Goal: Information Seeking & Learning: Learn about a topic

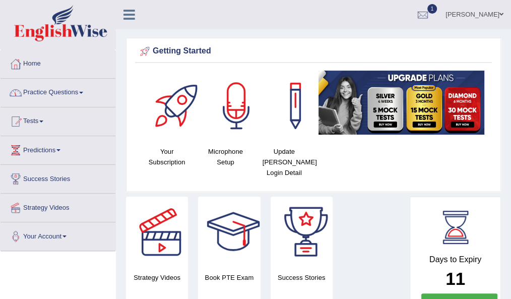
click at [60, 95] on link "Practice Questions" at bounding box center [58, 91] width 115 height 25
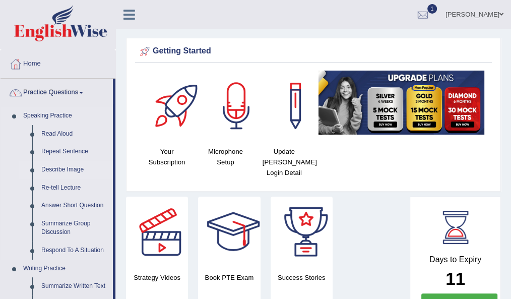
click at [61, 167] on link "Describe Image" at bounding box center [75, 170] width 76 height 18
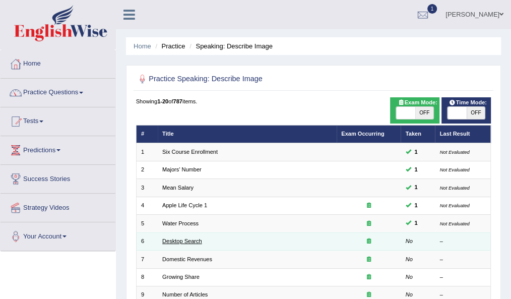
click at [180, 238] on link "Desktop Search" at bounding box center [182, 241] width 40 height 6
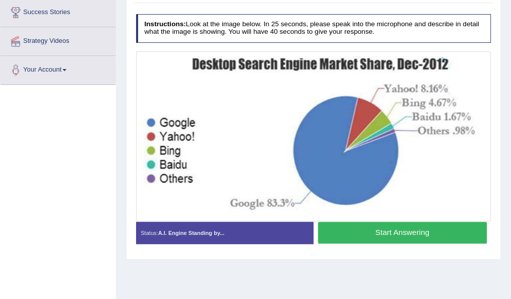
scroll to position [167, 0]
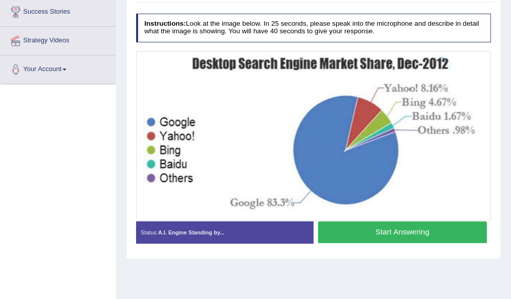
click at [398, 224] on button "Start Answering" at bounding box center [402, 232] width 169 height 22
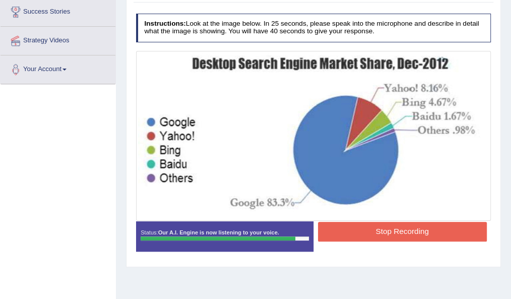
click at [394, 236] on button "Stop Recording" at bounding box center [402, 232] width 169 height 20
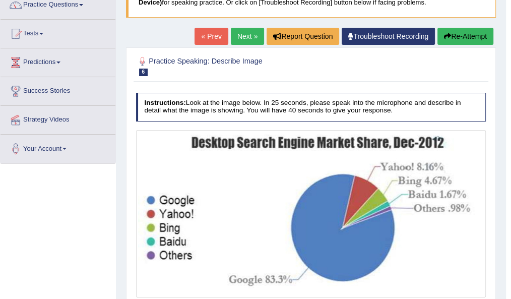
scroll to position [81, 0]
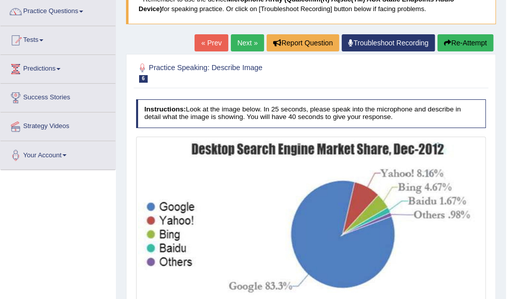
click at [248, 39] on link "Next »" at bounding box center [247, 42] width 33 height 17
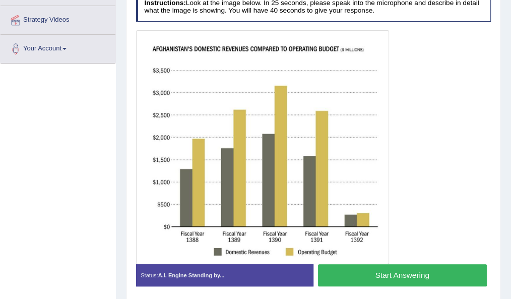
scroll to position [188, 0]
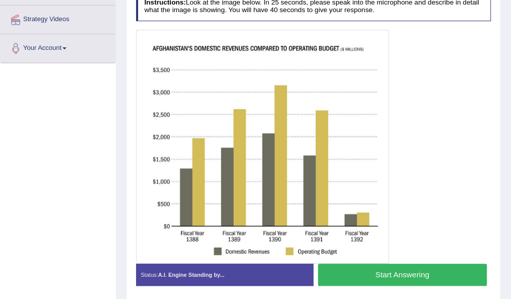
click at [355, 271] on button "Start Answering" at bounding box center [402, 275] width 169 height 22
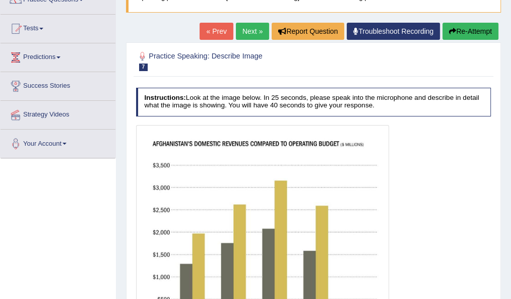
scroll to position [92, 0]
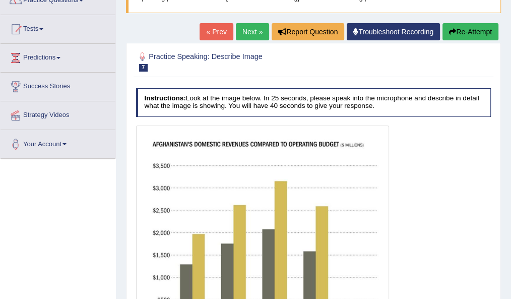
click at [450, 28] on icon "button" at bounding box center [452, 31] width 7 height 7
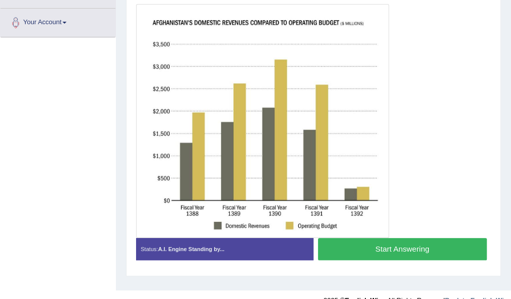
scroll to position [211, 0]
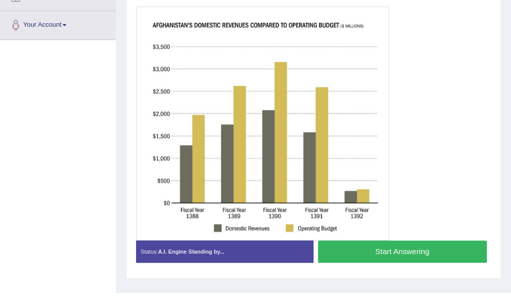
click at [380, 251] on button "Start Answering" at bounding box center [402, 252] width 169 height 22
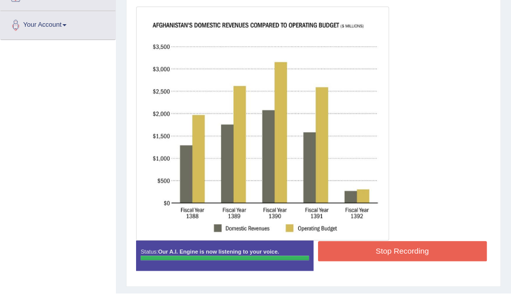
click at [379, 254] on button "Stop Recording" at bounding box center [402, 251] width 169 height 20
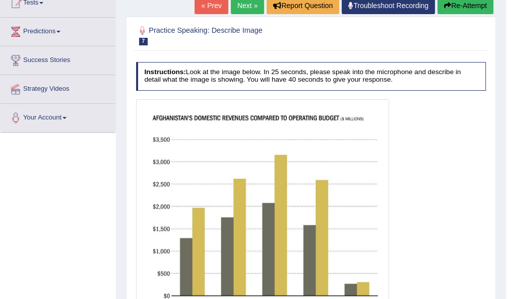
scroll to position [0, 0]
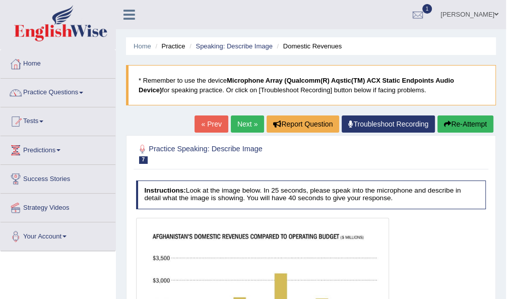
click at [242, 126] on link "Next »" at bounding box center [247, 123] width 33 height 17
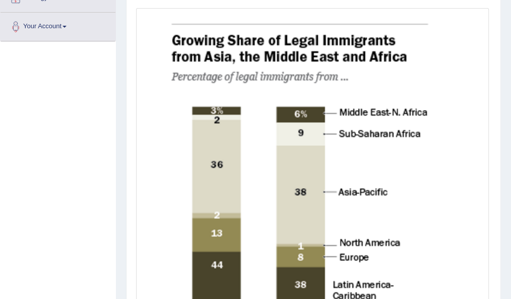
scroll to position [444, 0]
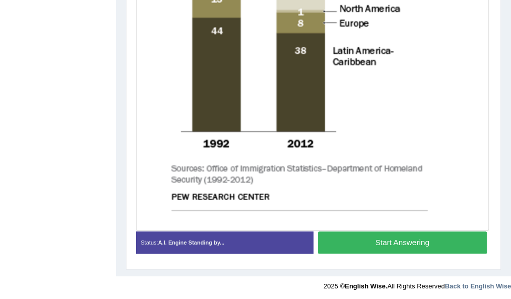
click at [355, 239] on button "Start Answering" at bounding box center [402, 242] width 169 height 22
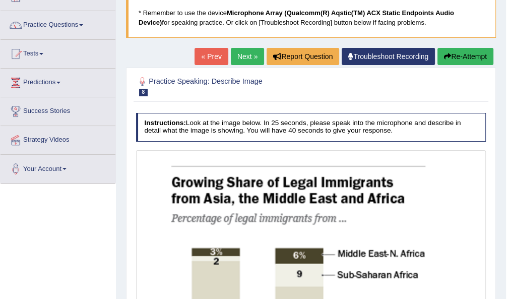
scroll to position [66, 0]
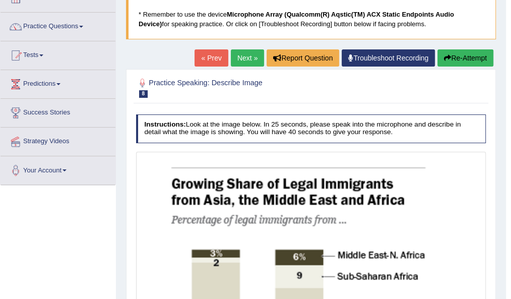
click at [236, 60] on link "Next »" at bounding box center [247, 57] width 33 height 17
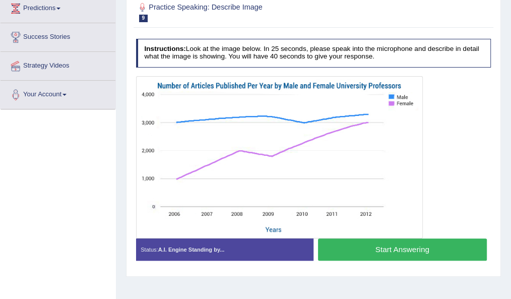
scroll to position [142, 0]
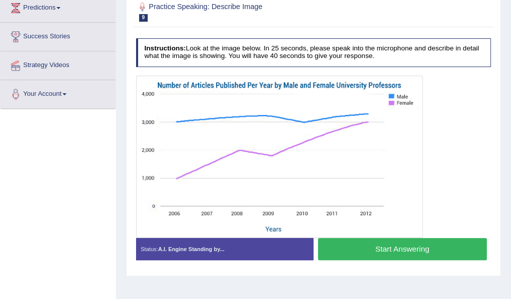
click at [411, 255] on button "Start Answering" at bounding box center [402, 249] width 169 height 22
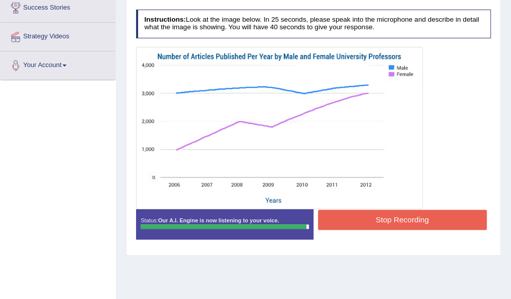
scroll to position [171, 0]
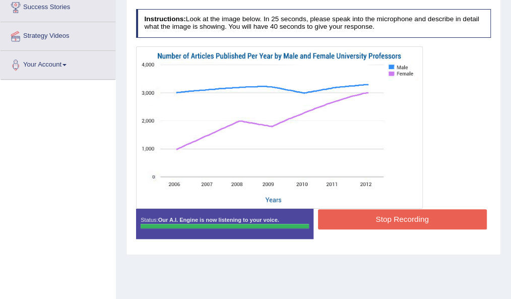
click at [0, 0] on blockquote "." at bounding box center [0, 0] width 0 height 0
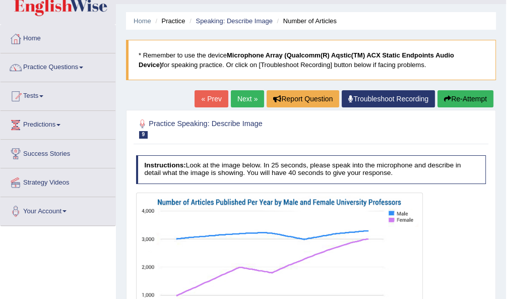
scroll to position [21, 0]
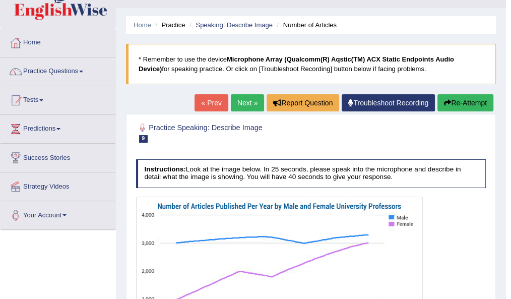
click at [239, 104] on link "Next »" at bounding box center [247, 102] width 33 height 17
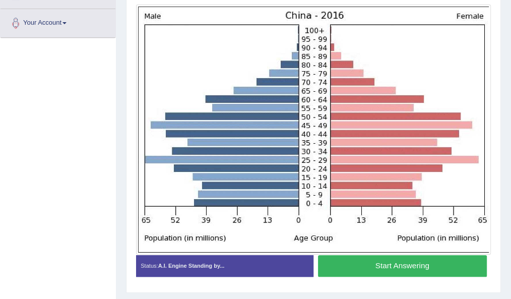
scroll to position [212, 0]
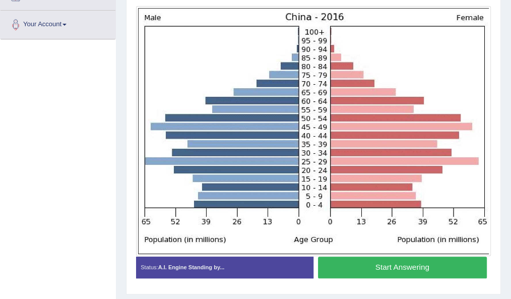
click at [363, 266] on button "Start Answering" at bounding box center [402, 268] width 169 height 22
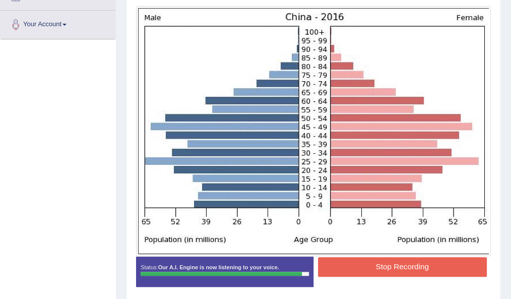
click at [363, 266] on button "Stop Recording" at bounding box center [402, 267] width 169 height 20
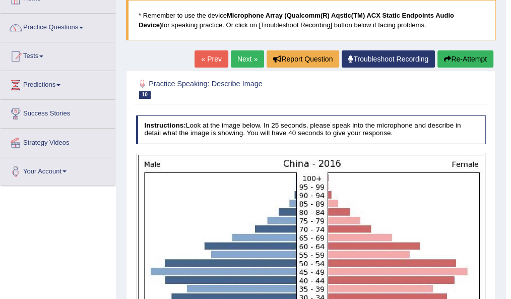
scroll to position [21, 0]
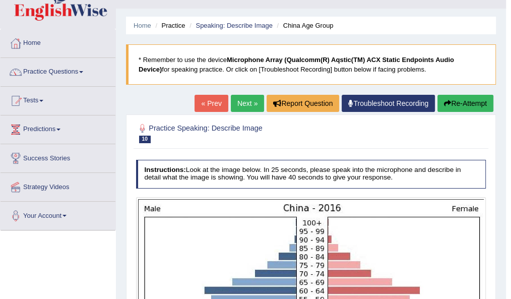
click at [236, 100] on link "Next »" at bounding box center [247, 103] width 33 height 17
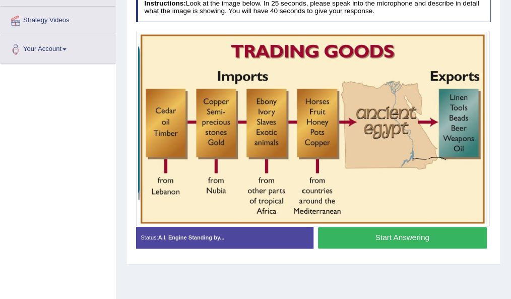
scroll to position [187, 0]
click at [385, 238] on button "Start Answering" at bounding box center [402, 238] width 169 height 22
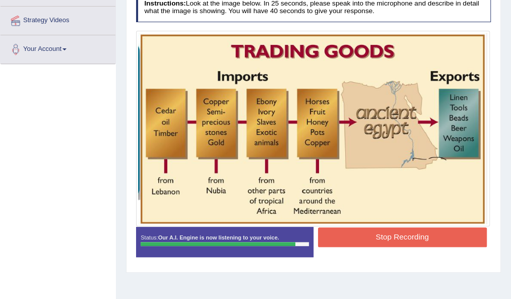
click at [382, 237] on button "Stop Recording" at bounding box center [402, 237] width 169 height 20
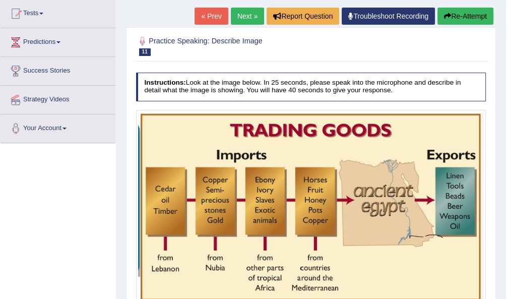
scroll to position [0, 0]
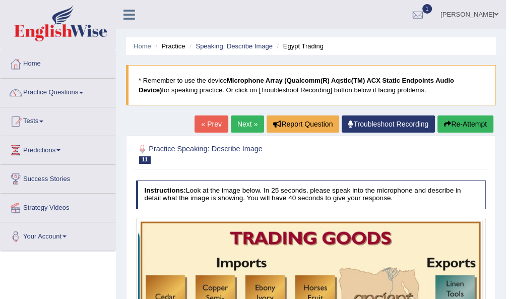
click at [236, 122] on link "Next »" at bounding box center [247, 123] width 33 height 17
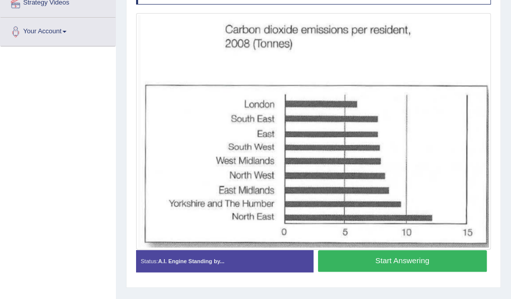
scroll to position [206, 0]
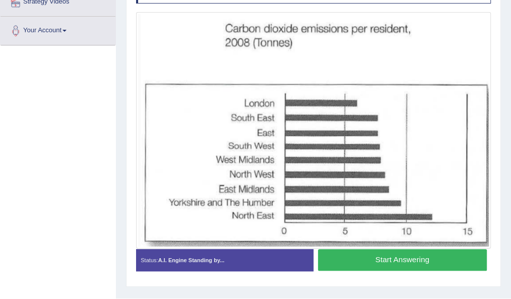
click at [336, 258] on button "Start Answering" at bounding box center [402, 260] width 169 height 22
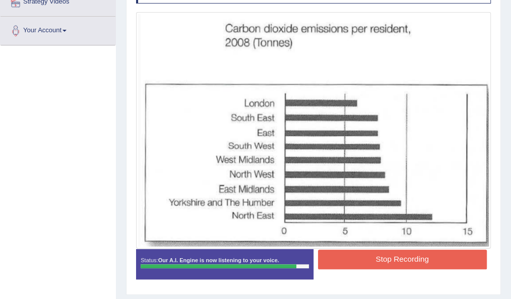
click at [357, 255] on button "Stop Recording" at bounding box center [402, 260] width 169 height 20
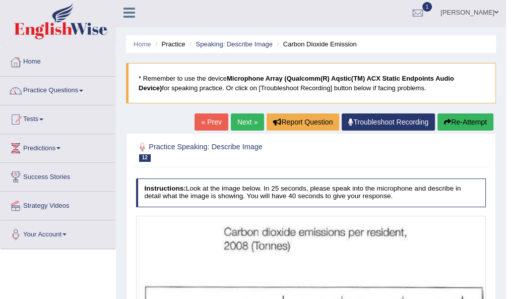
scroll to position [2, 0]
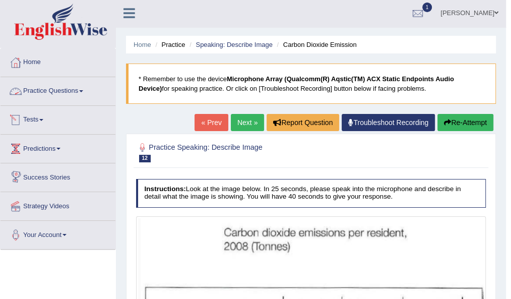
click at [48, 86] on link "Practice Questions" at bounding box center [58, 89] width 115 height 25
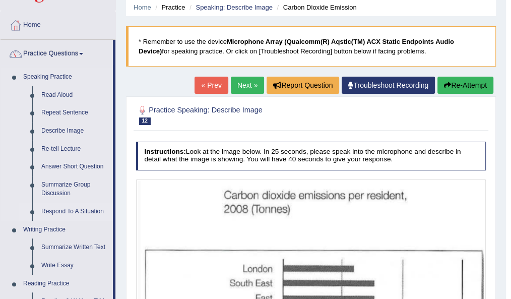
scroll to position [39, 0]
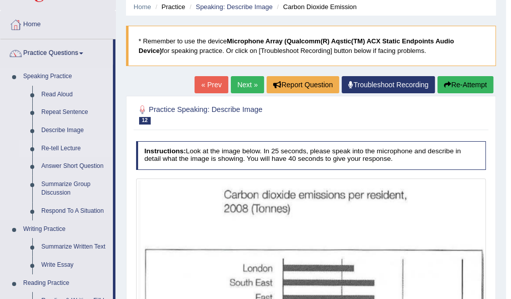
click at [57, 146] on link "Re-tell Lecture" at bounding box center [75, 149] width 76 height 18
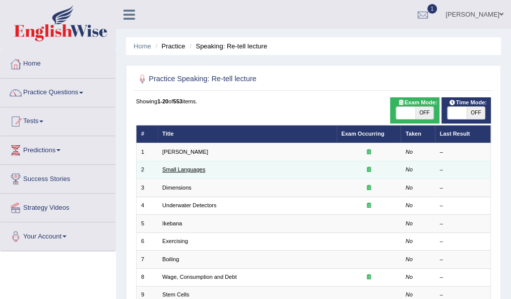
click at [177, 169] on link "Small Languages" at bounding box center [183, 169] width 43 height 6
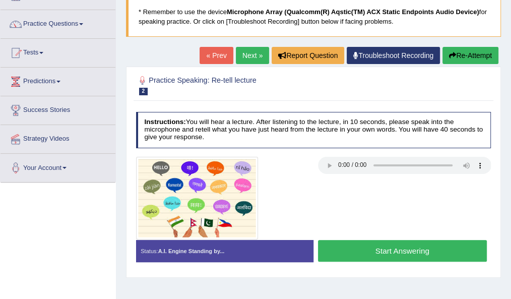
scroll to position [87, 0]
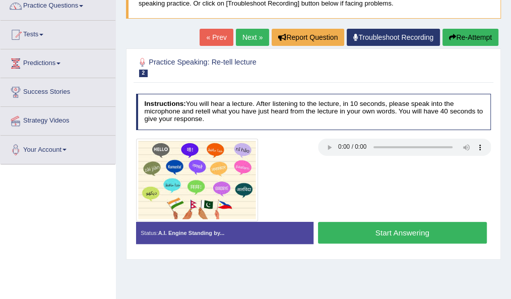
click at [166, 230] on strong "A.I. Engine Standing by..." at bounding box center [191, 233] width 67 height 6
click at [130, 248] on div "Practice Speaking: Re-tell lecture 2 Small Languages Instructions: You will hea…" at bounding box center [313, 153] width 375 height 211
click at [134, 252] on div "Instructions: You will hear a lecture. After listening to the lecture, in 10 se…" at bounding box center [314, 172] width 360 height 166
click at [141, 263] on div "Home Practice Speaking: Re-tell lecture Small Languages * Remember to use the d…" at bounding box center [313, 165] width 395 height 504
click at [155, 270] on div "Home Practice Speaking: Re-tell lecture Small Languages * Remember to use the d…" at bounding box center [313, 165] width 395 height 504
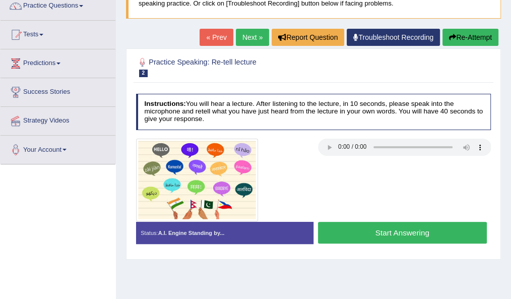
click at [104, 234] on div "Toggle navigation Home Practice Questions Speaking Practice Read Aloud Repeat S…" at bounding box center [255, 175] width 511 height 525
click at [134, 248] on div "Instructions: You will hear a lecture. After listening to the lecture, in 10 se…" at bounding box center [314, 172] width 360 height 166
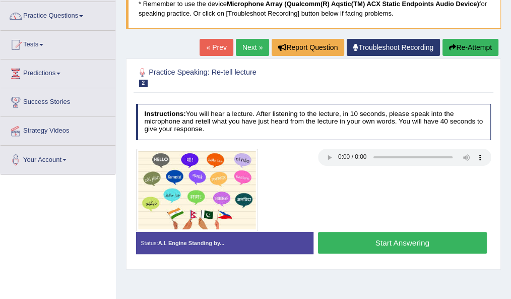
click at [368, 239] on button "Start Answering" at bounding box center [402, 243] width 169 height 22
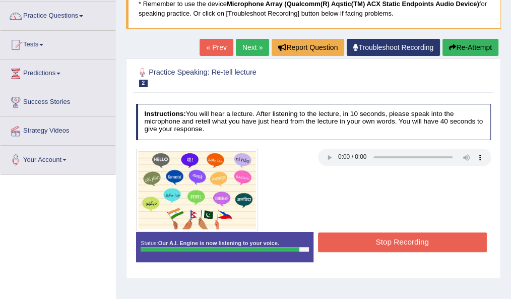
click at [368, 239] on button "Stop Recording" at bounding box center [402, 243] width 169 height 20
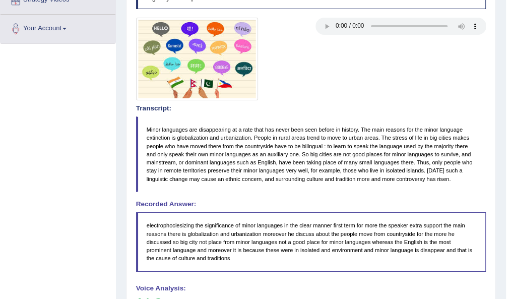
scroll to position [0, 0]
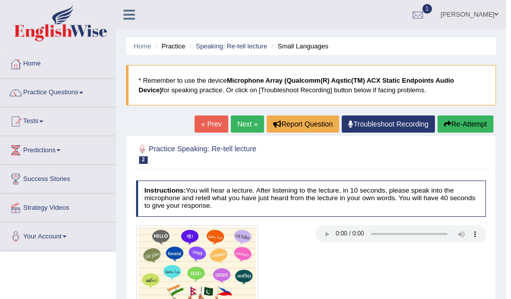
click at [242, 122] on link "Next »" at bounding box center [247, 123] width 33 height 17
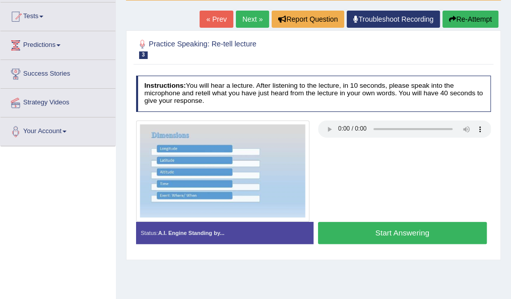
scroll to position [121, 0]
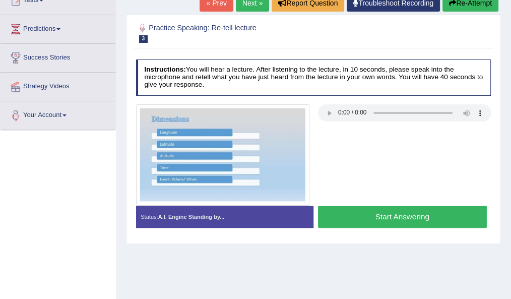
click at [65, 67] on link "Success Stories" at bounding box center [58, 56] width 115 height 25
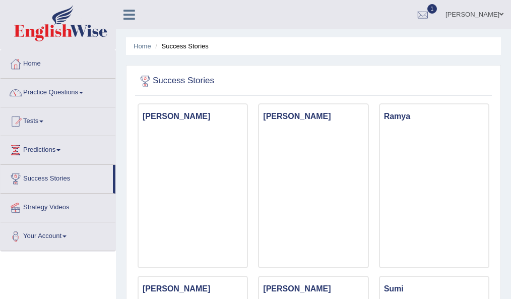
click at [72, 66] on link "Home" at bounding box center [58, 62] width 115 height 25
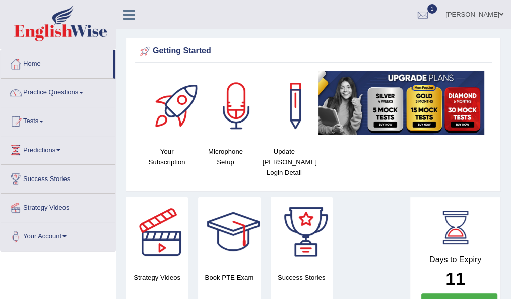
click at [83, 92] on span at bounding box center [81, 93] width 4 height 2
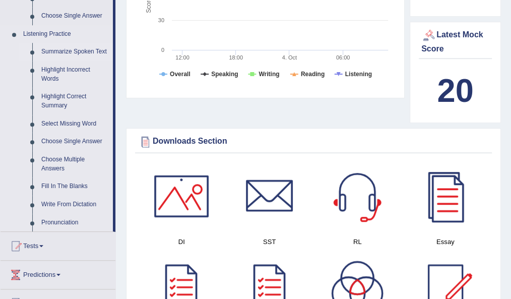
click at [93, 52] on link "Summarize Spoken Text" at bounding box center [75, 52] width 76 height 18
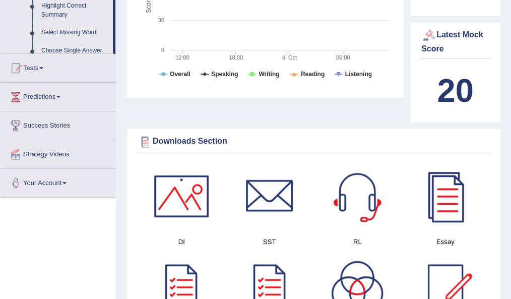
scroll to position [192, 0]
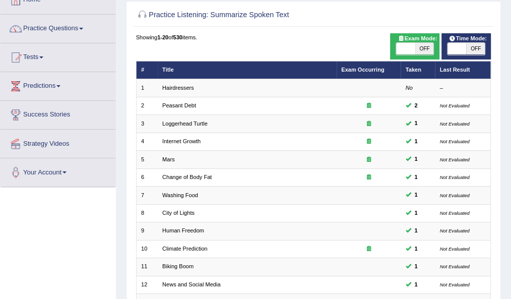
scroll to position [276, 0]
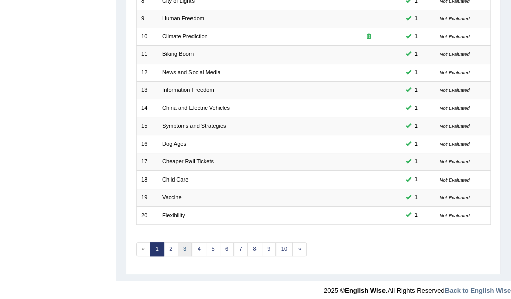
click at [178, 246] on link "3" at bounding box center [185, 249] width 15 height 14
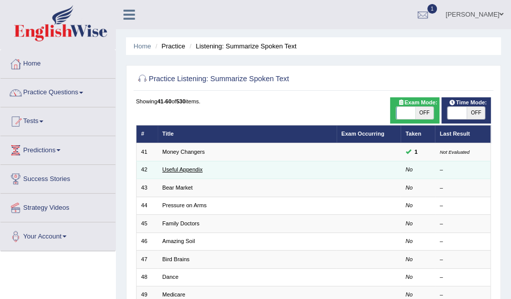
click at [192, 167] on link "Useful Appendix" at bounding box center [182, 169] width 40 height 6
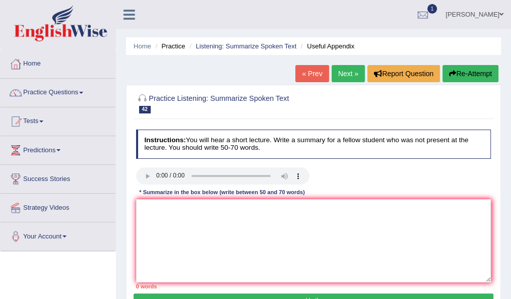
click at [87, 67] on link "Home" at bounding box center [58, 62] width 115 height 25
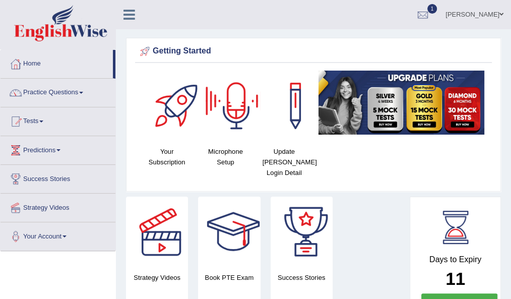
click at [28, 94] on link "Practice Questions" at bounding box center [58, 91] width 115 height 25
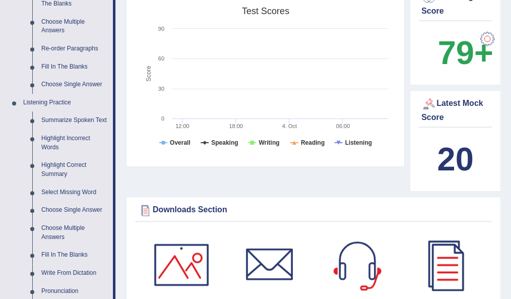
scroll to position [371, 0]
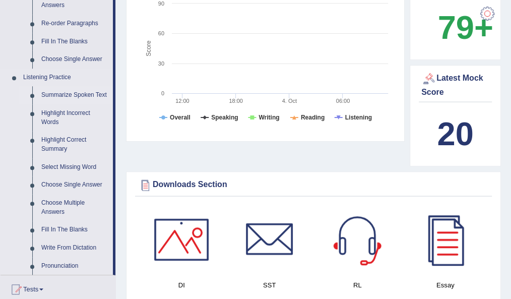
click at [55, 97] on link "Summarize Spoken Text" at bounding box center [75, 95] width 76 height 18
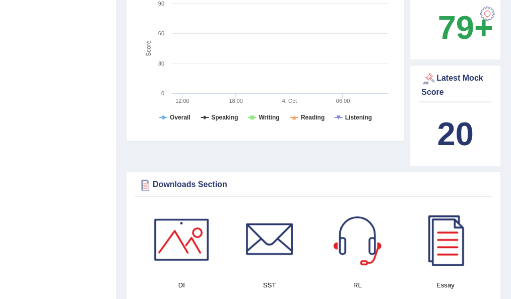
scroll to position [121, 0]
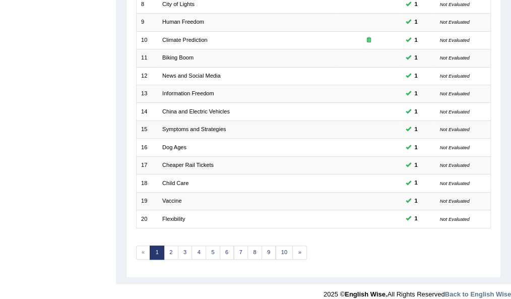
scroll to position [276, 0]
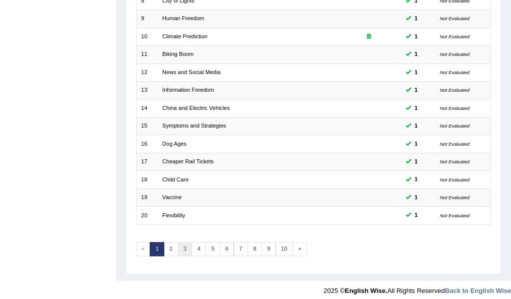
click at [181, 243] on link "3" at bounding box center [185, 249] width 15 height 14
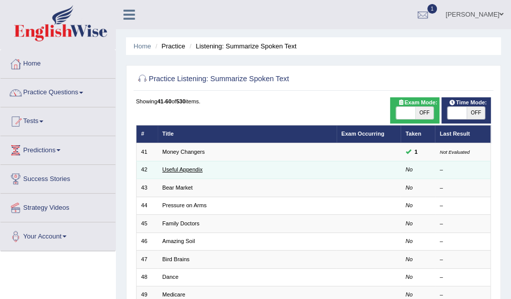
click at [168, 167] on link "Useful Appendix" at bounding box center [182, 169] width 40 height 6
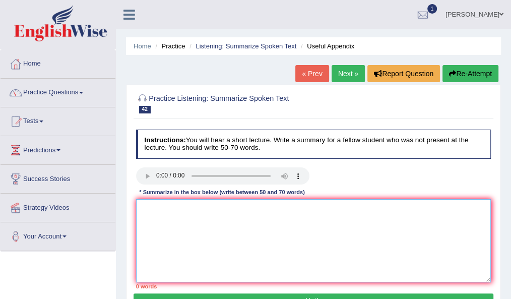
click at [212, 246] on textarea at bounding box center [314, 240] width 356 height 83
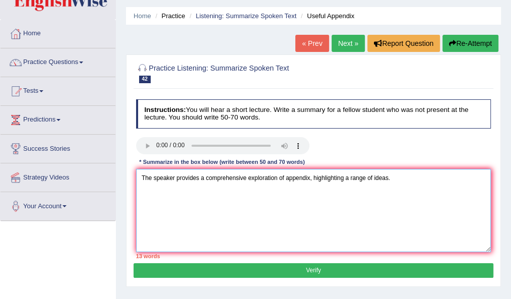
scroll to position [30, 0]
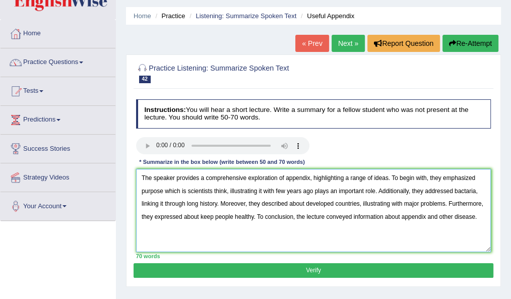
click at [226, 191] on textarea "The speaker provides a comprehensive exploration of appendix, highlighting a ra…" at bounding box center [314, 210] width 356 height 83
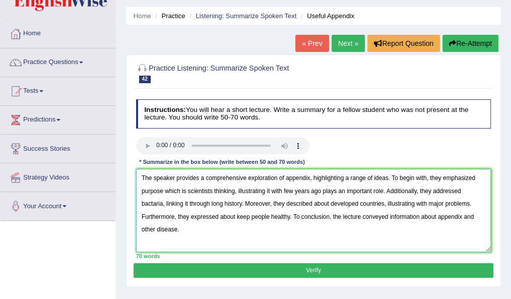
click at [477, 191] on textarea "The speaker provides a comprehensive exploration of appendix, highlighting a ra…" at bounding box center [314, 210] width 356 height 83
click at [303, 204] on textarea "The speaker provides a comprehensive exploration of appendix, highlighting a ra…" at bounding box center [314, 210] width 356 height 83
click at [250, 217] on textarea "The speaker provides a comprehensive exploration of appendix, highlighting a ra…" at bounding box center [314, 210] width 356 height 83
click at [460, 216] on textarea "The speaker provides a comprehensive exploration of appendix, highlighting a ra…" at bounding box center [314, 210] width 356 height 83
click at [467, 237] on textarea "The speaker provides a comprehensive exploration of appendix, highlighting a ra…" at bounding box center [314, 210] width 356 height 83
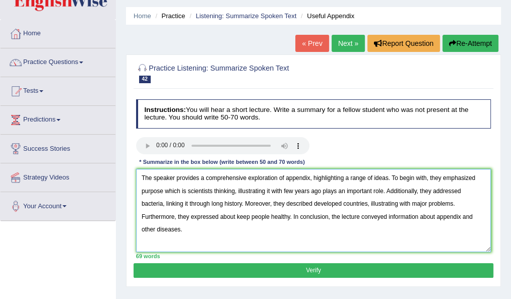
type textarea "The speaker provides a comprehensive exploration of appendix, highlighting a ra…"
click at [380, 269] on button "Verify" at bounding box center [314, 270] width 360 height 15
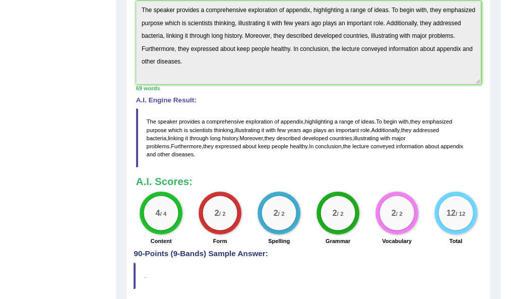
scroll to position [315, 0]
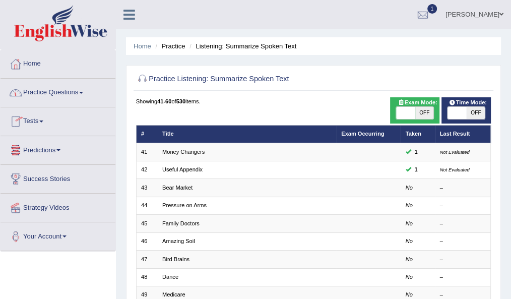
click at [74, 92] on link "Practice Questions" at bounding box center [58, 91] width 115 height 25
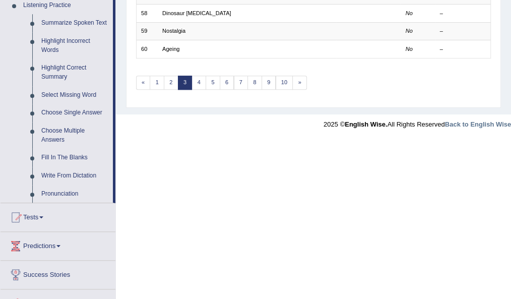
scroll to position [443, 0]
click at [63, 155] on link "Fill In The Blanks" at bounding box center [75, 157] width 76 height 18
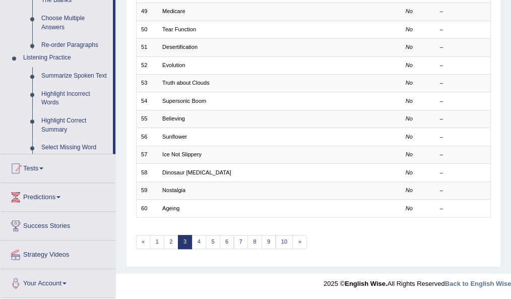
scroll to position [276, 0]
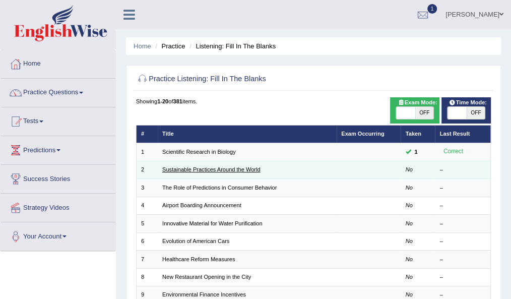
click at [201, 168] on link "Sustainable Practices Around the World" at bounding box center [211, 169] width 98 height 6
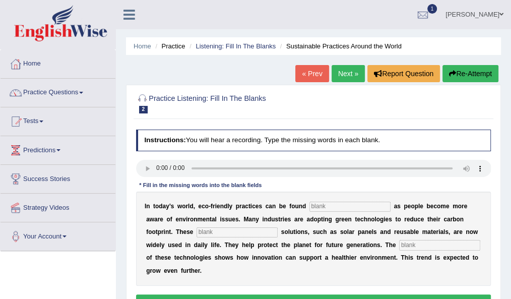
click at [331, 206] on input "text" at bounding box center [350, 207] width 81 height 10
type input "everywhere"
click at [230, 229] on input "text" at bounding box center [237, 232] width 81 height 10
type input "sustaibaleapplicationsapplications"
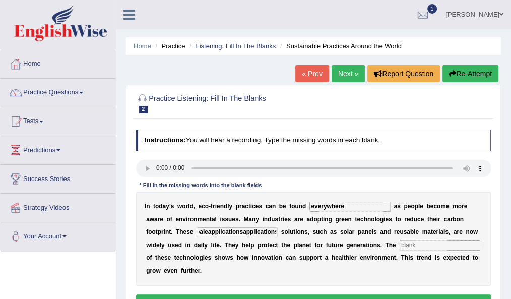
click at [432, 245] on input "text" at bounding box center [439, 245] width 81 height 10
type input "applications"
click at [277, 232] on input "sustaibaleapplicationsapplications" at bounding box center [237, 232] width 81 height 10
click at [249, 229] on input "sustacations" at bounding box center [237, 232] width 81 height 10
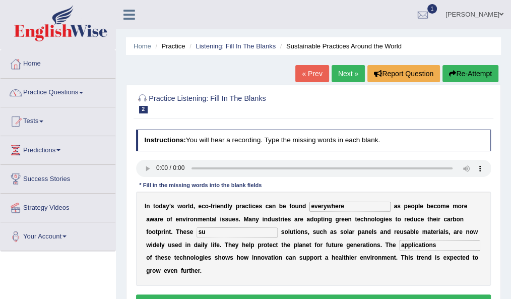
type input "s"
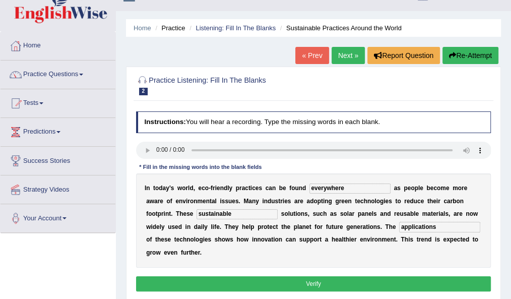
scroll to position [20, 0]
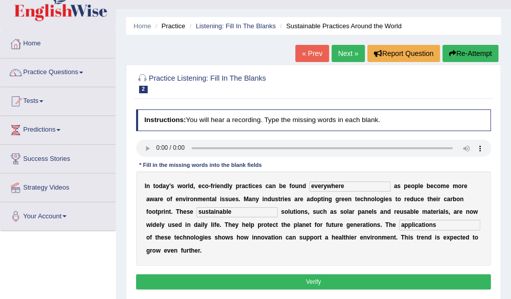
type input "sustainable"
click at [362, 276] on button "Verify" at bounding box center [314, 281] width 356 height 15
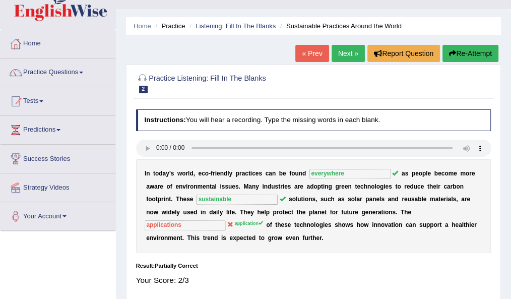
click at [459, 48] on button "Re-Attempt" at bounding box center [471, 53] width 56 height 17
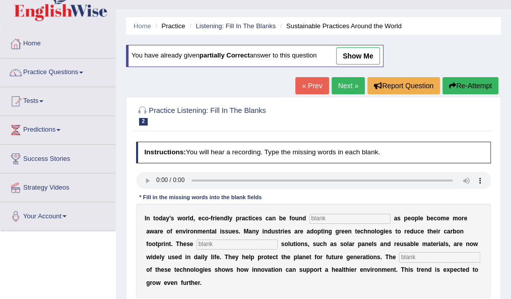
click at [320, 217] on input "text" at bounding box center [350, 219] width 81 height 10
type input "everywhere"
click at [254, 247] on input "text" at bounding box center [237, 245] width 81 height 10
type input "sustainable"
click at [419, 257] on input "text" at bounding box center [439, 257] width 81 height 10
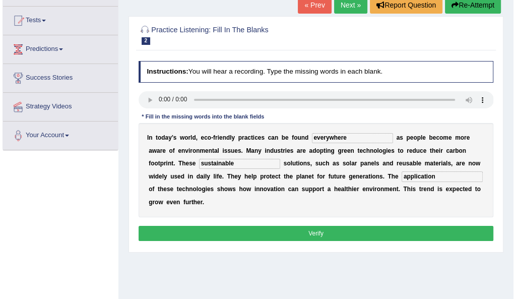
scroll to position [101, 0]
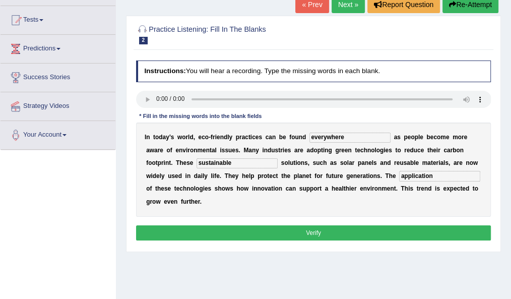
type input "application"
click at [358, 227] on button "Verify" at bounding box center [314, 232] width 356 height 15
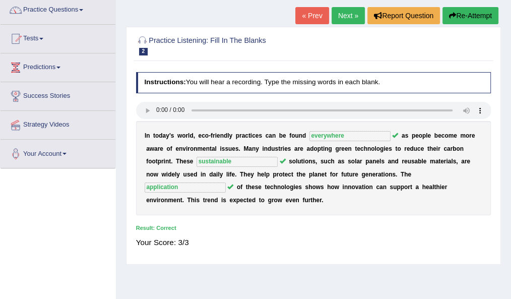
scroll to position [76, 0]
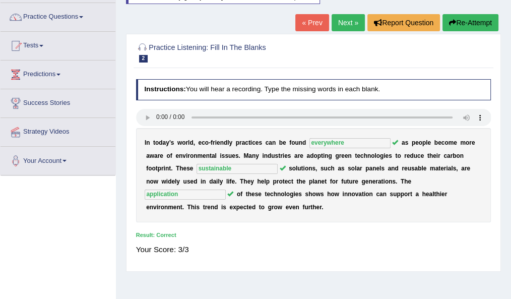
click at [342, 28] on link "Next »" at bounding box center [348, 22] width 33 height 17
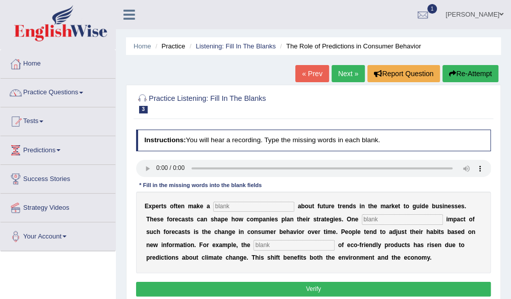
click at [230, 205] on input "text" at bounding box center [253, 207] width 81 height 10
type input "oridiction"
click at [370, 217] on input "text" at bounding box center [402, 219] width 81 height 10
type input "profound"
click at [296, 244] on input "text" at bounding box center [294, 245] width 81 height 10
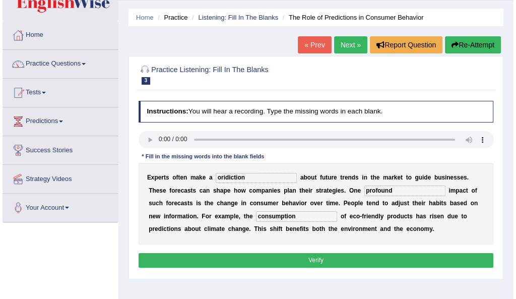
scroll to position [29, 0]
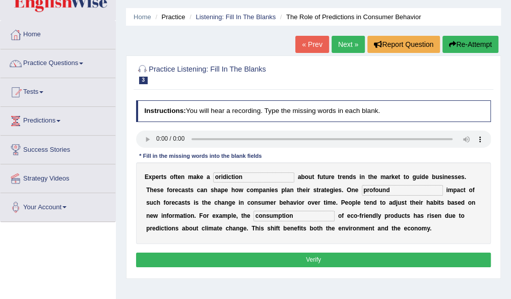
type input "consumption"
click at [217, 178] on input "oridiction" at bounding box center [253, 177] width 81 height 10
click at [247, 178] on input "pridiction" at bounding box center [253, 177] width 81 height 10
click at [246, 177] on input "pridiction" at bounding box center [253, 177] width 81 height 10
type input "p"
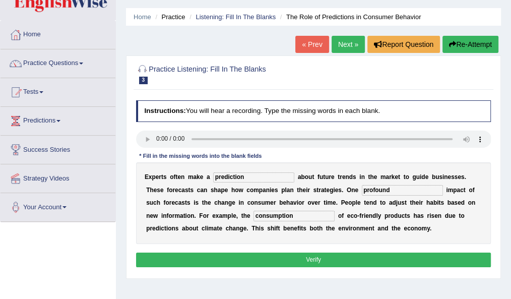
type input "prediction"
click at [241, 256] on button "Verify" at bounding box center [314, 260] width 356 height 15
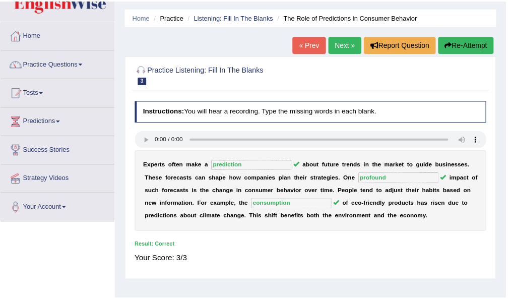
scroll to position [0, 0]
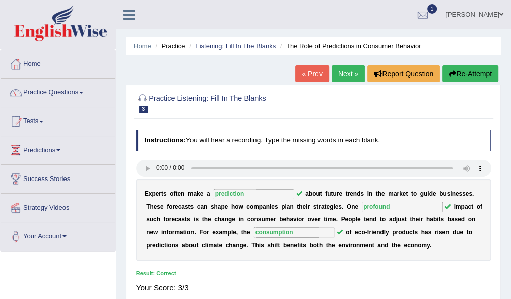
click at [340, 73] on link "Next »" at bounding box center [348, 73] width 33 height 17
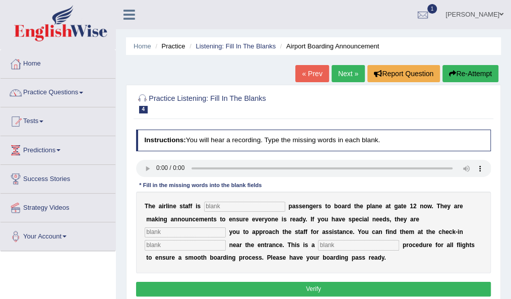
click at [226, 205] on input "text" at bounding box center [244, 207] width 81 height 10
type input "inviting"
click at [203, 233] on input "text" at bounding box center [185, 232] width 81 height 10
type input "requing"
click at [194, 244] on input "text" at bounding box center [185, 245] width 81 height 10
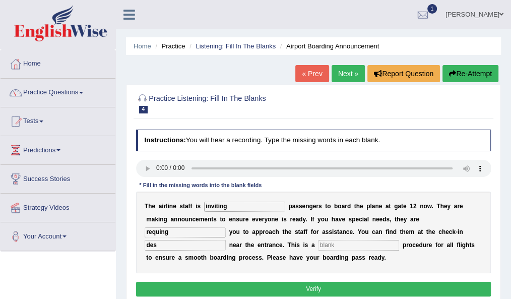
type input "des"
click at [347, 247] on input "text" at bounding box center [358, 245] width 81 height 10
type input "regular"
click at [262, 202] on input "inviting" at bounding box center [244, 207] width 81 height 10
type input "i"
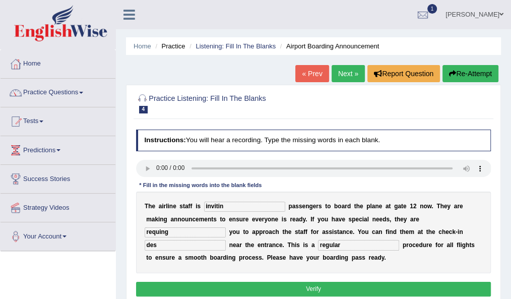
type input "inviting"
click at [178, 234] on input "requing" at bounding box center [185, 232] width 81 height 10
type input "r"
type input "requiring"
click at [165, 247] on input "des" at bounding box center [185, 245] width 81 height 10
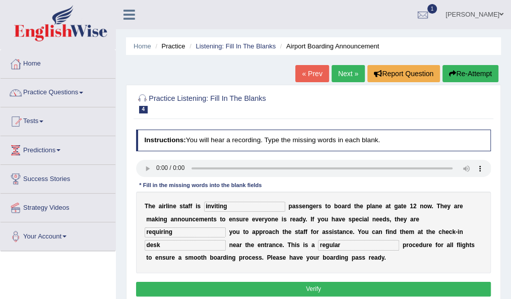
type input "desk"
click at [358, 248] on input "regular" at bounding box center [358, 245] width 81 height 10
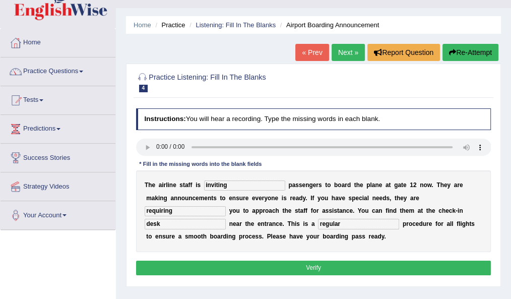
click at [320, 266] on button "Verify" at bounding box center [314, 268] width 356 height 15
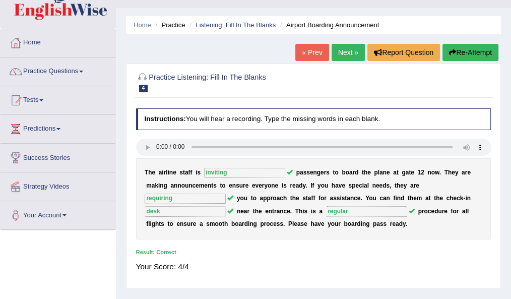
click at [337, 51] on link "Next »" at bounding box center [348, 52] width 33 height 17
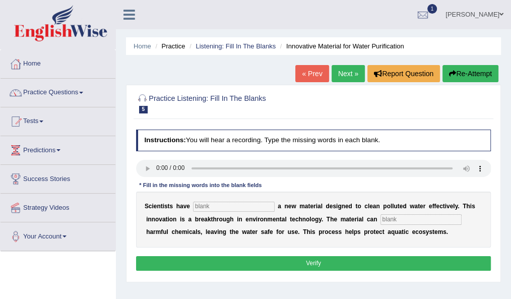
click at [211, 211] on input "text" at bounding box center [233, 207] width 81 height 10
type input "made"
click at [382, 217] on input "text" at bounding box center [421, 219] width 81 height 10
type input "obsorb"
click at [276, 260] on button "Verify" at bounding box center [314, 263] width 356 height 15
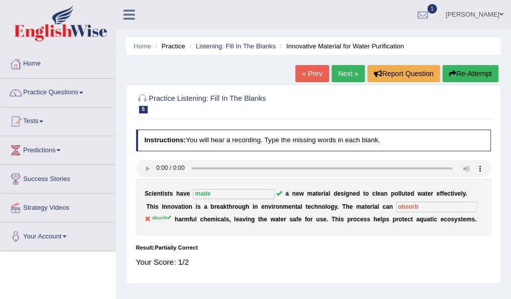
click at [466, 74] on button "Re-Attempt" at bounding box center [471, 73] width 56 height 17
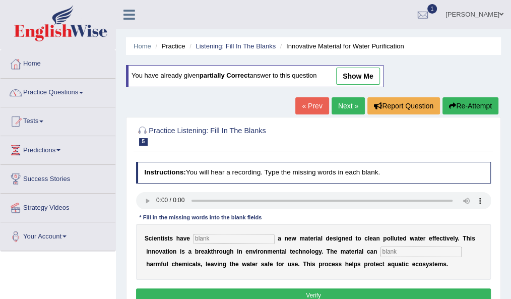
click at [210, 234] on input "text" at bounding box center [233, 239] width 81 height 10
click at [200, 235] on input "text" at bounding box center [233, 239] width 81 height 10
type input "made"
click at [405, 255] on input "text" at bounding box center [421, 252] width 81 height 10
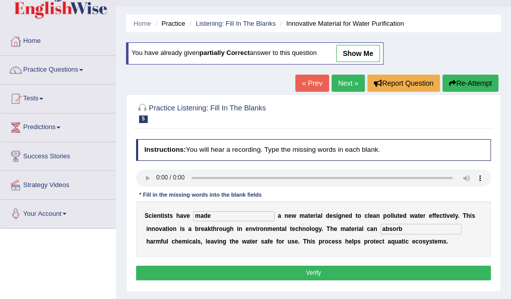
scroll to position [28, 0]
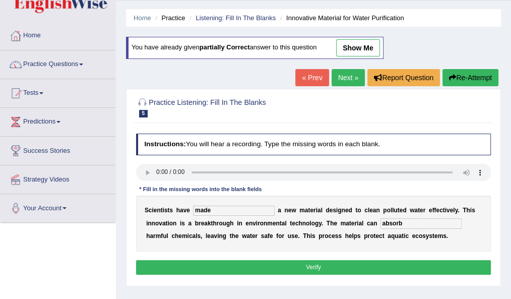
type input "absorb"
click at [383, 265] on button "Verify" at bounding box center [314, 267] width 356 height 15
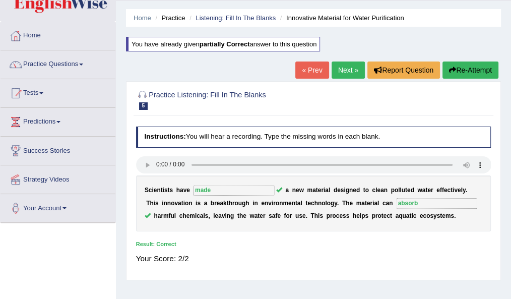
click at [340, 71] on link "Next »" at bounding box center [348, 70] width 33 height 17
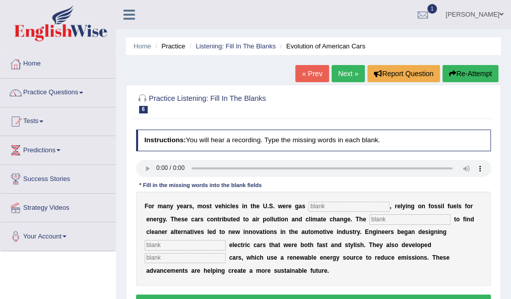
click at [314, 207] on input "text" at bounding box center [349, 207] width 81 height 10
type input "powered"
click at [373, 220] on input "text" at bounding box center [410, 219] width 81 height 10
type input "urgency"
click at [205, 246] on input "text" at bounding box center [185, 245] width 81 height 10
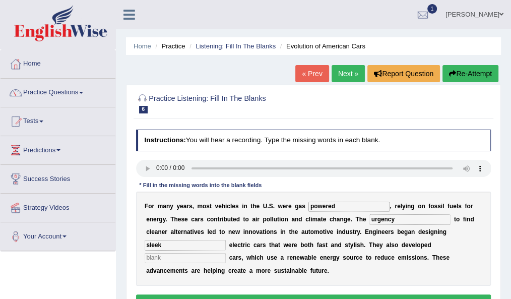
type input "sleek"
click at [197, 259] on input "text" at bounding box center [185, 258] width 81 height 10
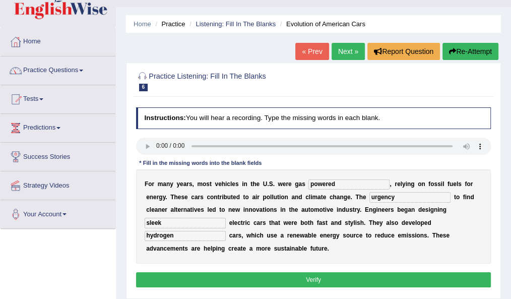
scroll to position [24, 0]
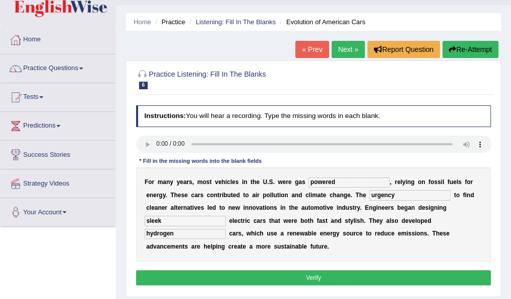
type input "hydrogen"
click at [296, 277] on button "Verify" at bounding box center [314, 277] width 356 height 15
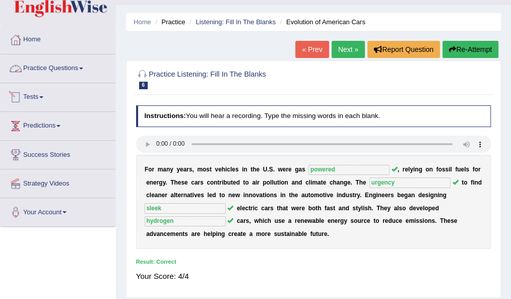
click at [59, 60] on link "Practice Questions" at bounding box center [58, 66] width 115 height 25
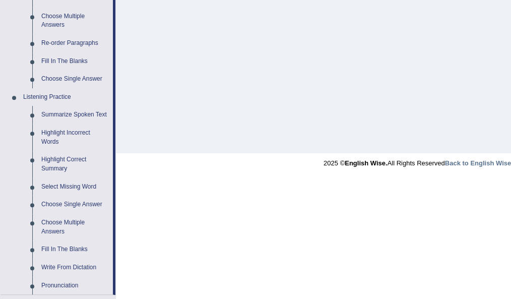
scroll to position [352, 0]
click at [58, 134] on link "Highlight Incorrect Words" at bounding box center [75, 137] width 76 height 27
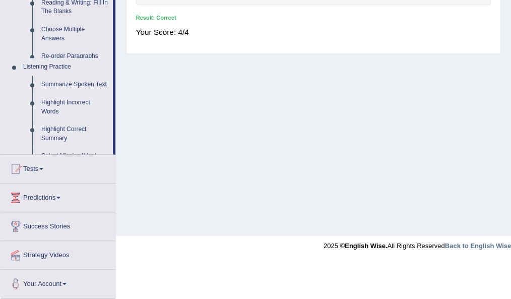
scroll to position [230, 0]
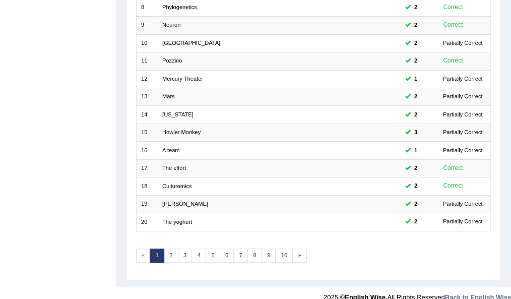
scroll to position [276, 0]
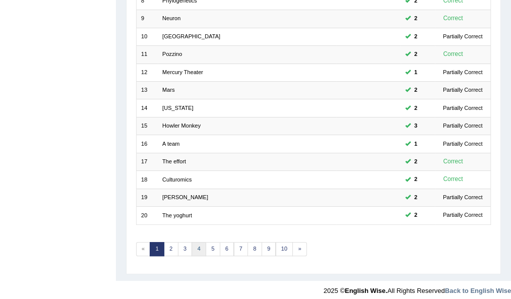
click at [195, 247] on link "4" at bounding box center [199, 249] width 15 height 14
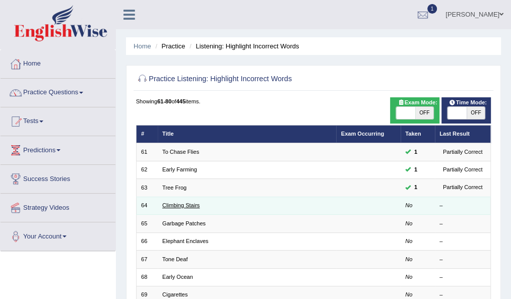
click at [182, 203] on link "Climbing Stairs" at bounding box center [180, 205] width 37 height 6
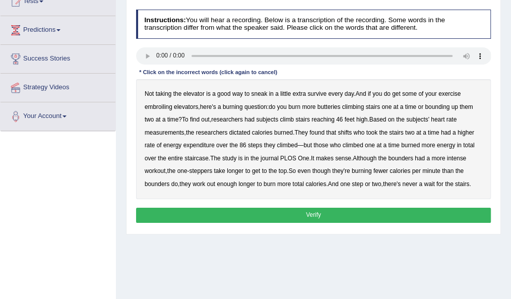
scroll to position [121, 0]
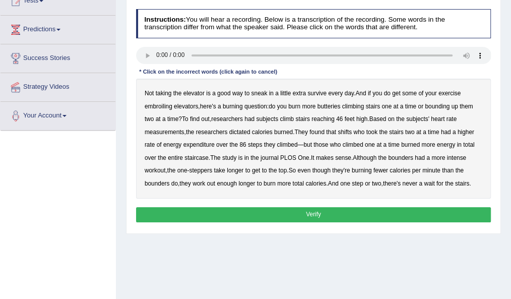
click at [323, 93] on b "survive" at bounding box center [317, 93] width 19 height 7
click at [158, 106] on b "embroiling" at bounding box center [159, 106] width 28 height 7
click at [162, 107] on b "embroiling" at bounding box center [159, 106] width 28 height 7
click at [335, 106] on b "butteries" at bounding box center [329, 106] width 23 height 7
click at [243, 133] on b "dictated" at bounding box center [239, 132] width 21 height 7
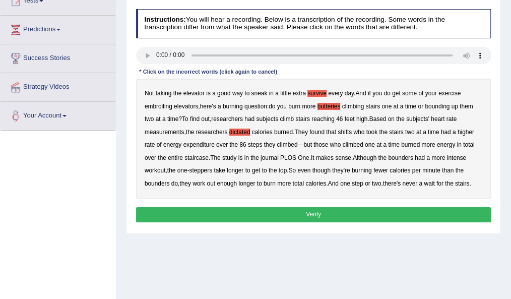
click at [345, 130] on b "shifts" at bounding box center [345, 132] width 14 height 7
click at [380, 213] on button "Verify" at bounding box center [314, 214] width 356 height 15
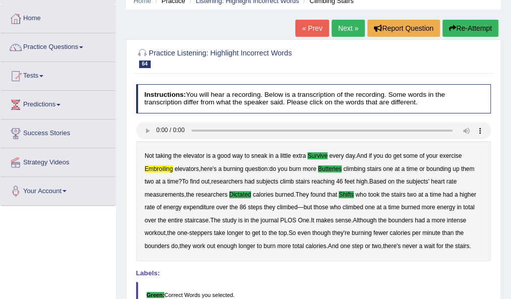
scroll to position [44, 0]
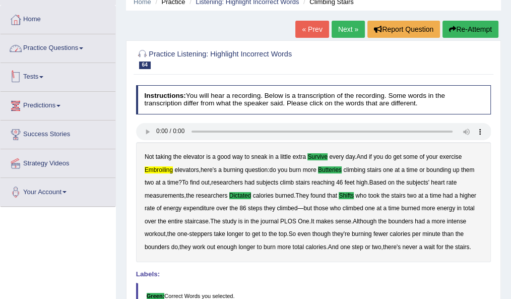
click at [56, 48] on link "Practice Questions" at bounding box center [58, 46] width 115 height 25
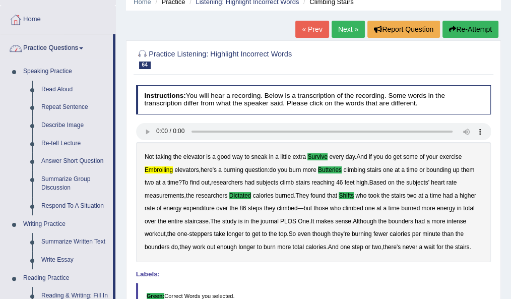
click at [78, 221] on link "Writing Practice" at bounding box center [66, 224] width 94 height 18
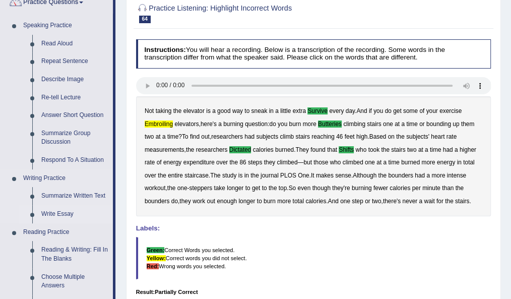
scroll to position [80, 0]
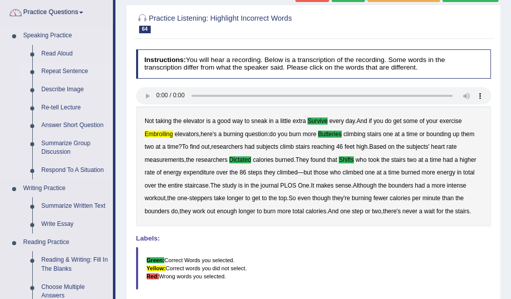
click at [60, 70] on link "Repeat Sentence" at bounding box center [75, 72] width 76 height 18
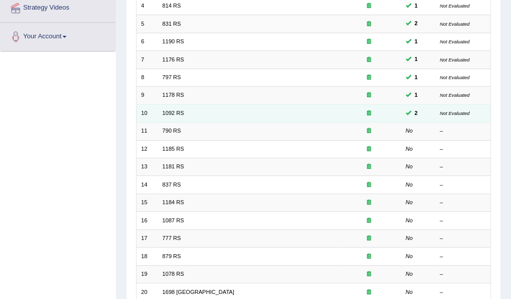
scroll to position [200, 0]
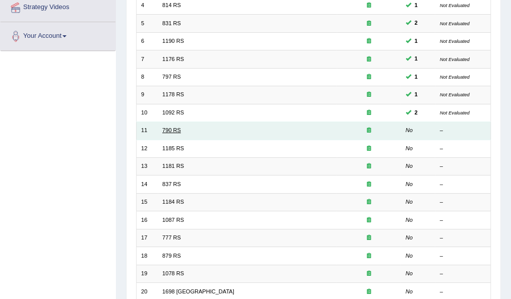
click at [168, 128] on link "790 RS" at bounding box center [171, 130] width 19 height 6
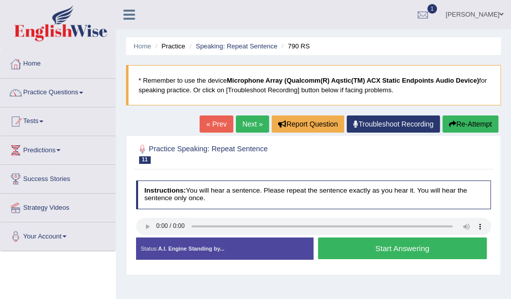
click at [367, 246] on button "Start Answering" at bounding box center [402, 249] width 169 height 22
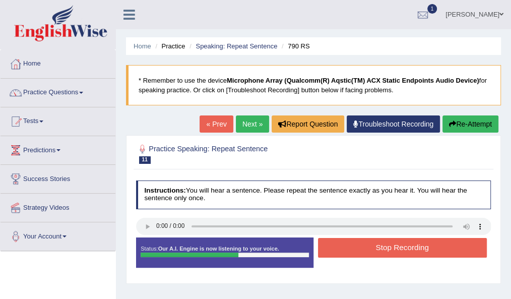
click at [393, 240] on button "Stop Recording" at bounding box center [402, 248] width 169 height 20
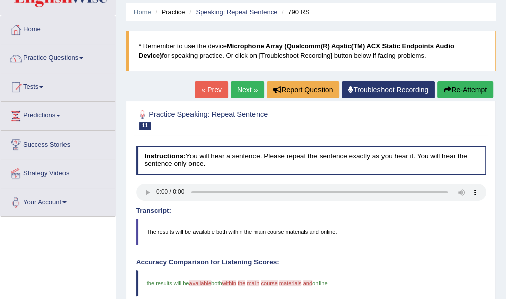
scroll to position [34, 0]
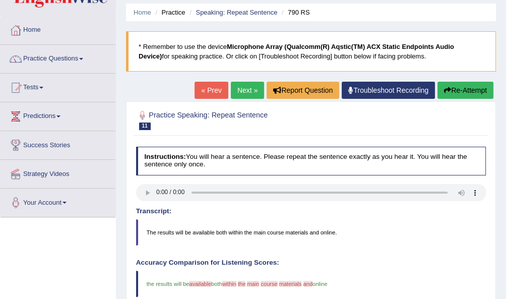
click at [244, 92] on link "Next »" at bounding box center [247, 90] width 33 height 17
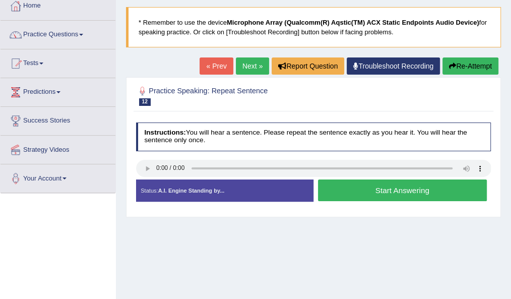
scroll to position [60, 0]
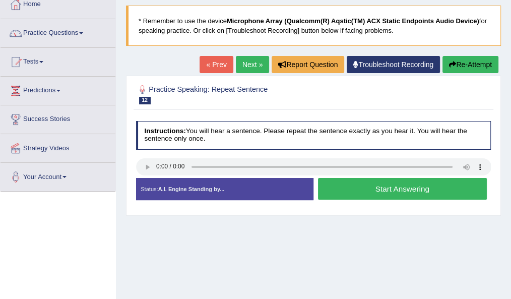
click at [339, 184] on button "Start Answering" at bounding box center [402, 189] width 169 height 22
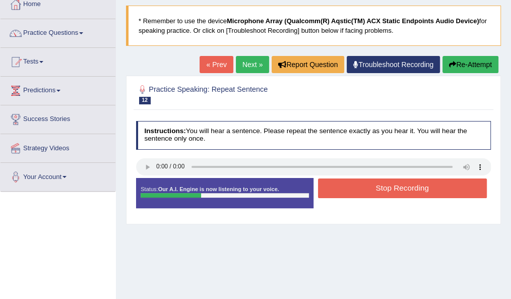
click at [339, 184] on button "Stop Recording" at bounding box center [402, 189] width 169 height 20
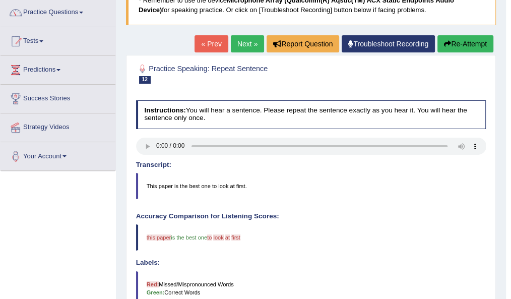
scroll to position [80, 0]
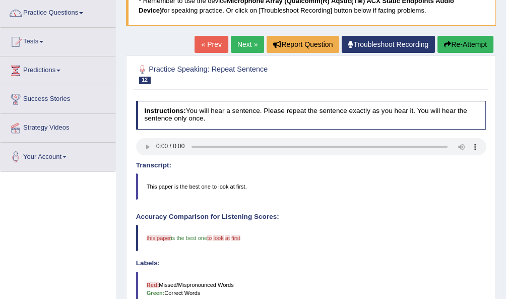
click at [246, 38] on link "Next »" at bounding box center [247, 44] width 33 height 17
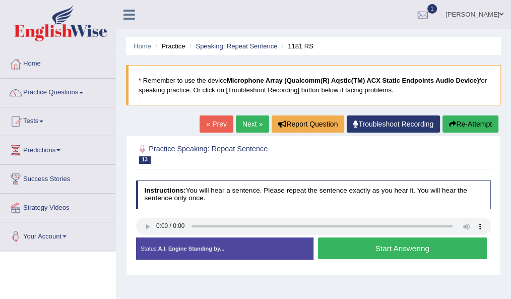
click at [342, 245] on button "Start Answering" at bounding box center [402, 249] width 169 height 22
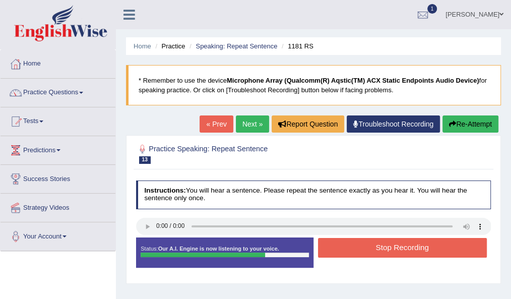
click at [387, 245] on button "Stop Recording" at bounding box center [402, 248] width 169 height 20
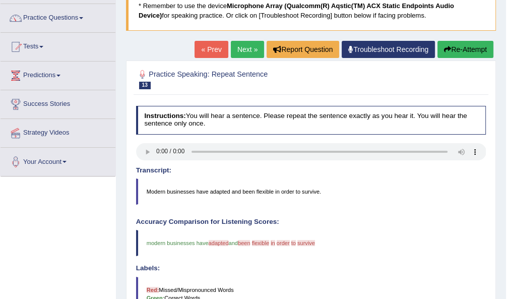
scroll to position [73, 0]
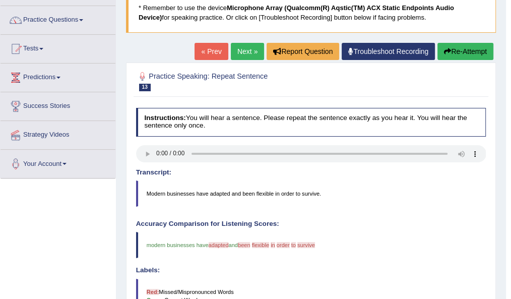
click at [231, 52] on link "Next »" at bounding box center [247, 51] width 33 height 17
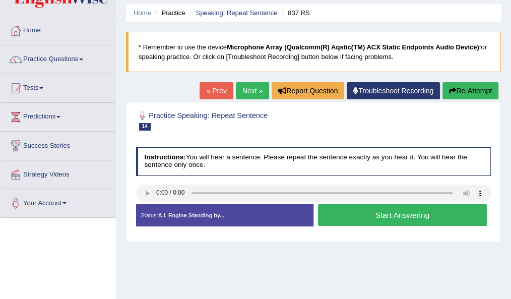
scroll to position [33, 0]
click at [343, 213] on button "Start Answering" at bounding box center [402, 215] width 169 height 22
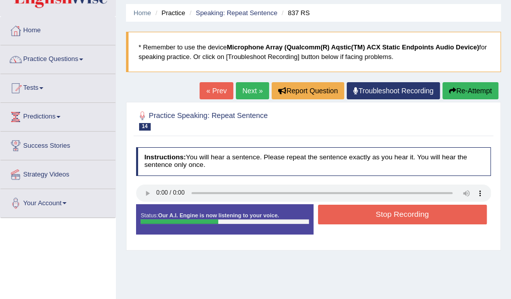
click at [360, 215] on button "Stop Recording" at bounding box center [402, 215] width 169 height 20
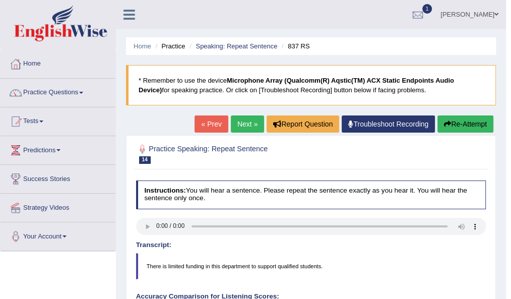
scroll to position [0, 0]
click at [449, 126] on icon "button" at bounding box center [447, 124] width 7 height 7
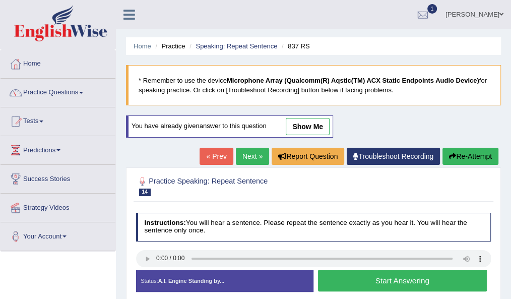
click at [354, 277] on button "Start Answering" at bounding box center [402, 281] width 169 height 22
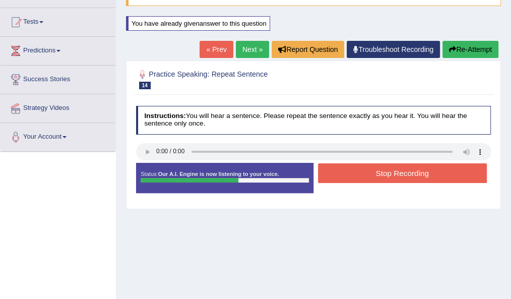
scroll to position [101, 0]
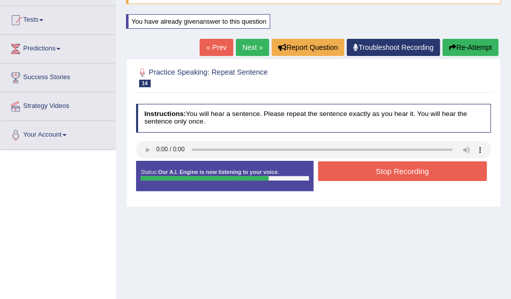
click at [473, 56] on div "« Prev Next » Report Question Troubleshoot Recording Re-Attempt" at bounding box center [351, 49] width 302 height 20
click at [473, 51] on button "Re-Attempt" at bounding box center [471, 47] width 56 height 17
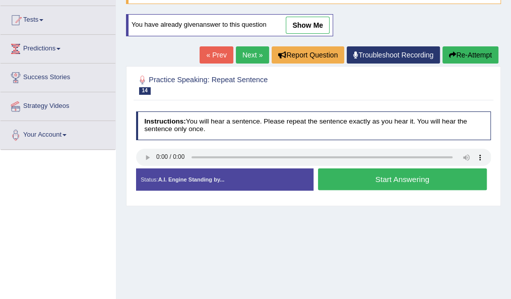
click at [352, 181] on button "Start Answering" at bounding box center [402, 179] width 169 height 22
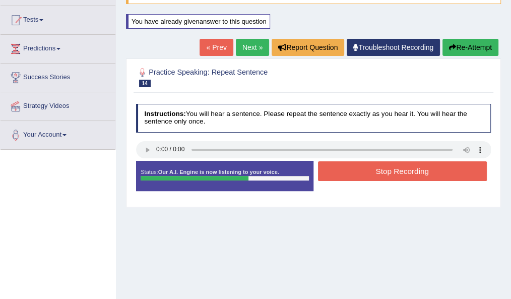
click at [363, 169] on button "Stop Recording" at bounding box center [402, 171] width 169 height 20
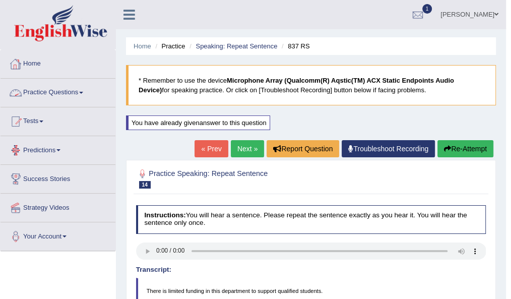
click at [49, 88] on link "Practice Questions" at bounding box center [58, 91] width 115 height 25
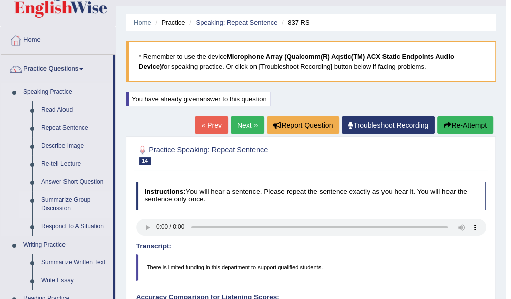
scroll to position [28, 0]
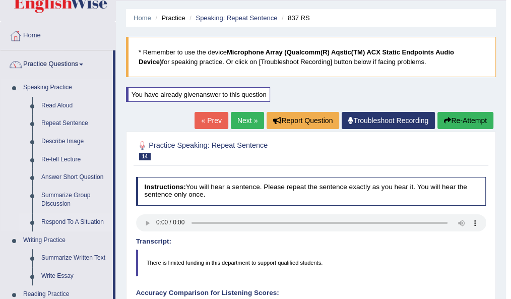
click at [70, 221] on link "Respond To A Situation" at bounding box center [75, 222] width 76 height 18
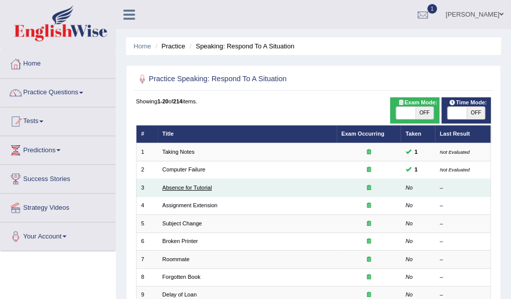
click at [178, 187] on link "Absence for Tutorial" at bounding box center [186, 188] width 49 height 6
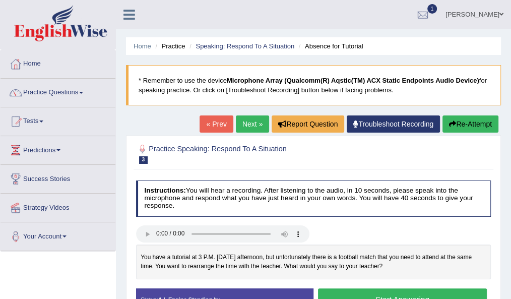
scroll to position [51, 0]
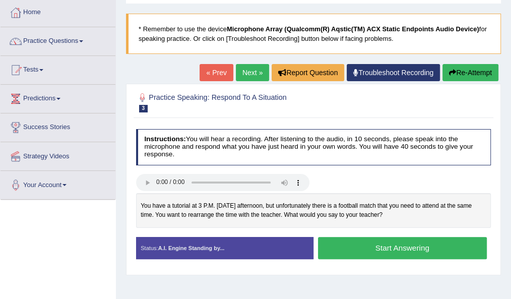
click at [368, 246] on button "Start Answering" at bounding box center [402, 248] width 169 height 22
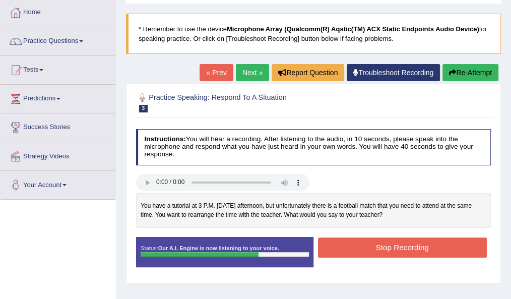
click at [368, 246] on button "Stop Recording" at bounding box center [402, 248] width 169 height 20
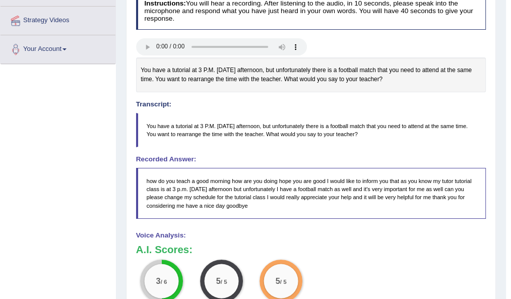
scroll to position [0, 0]
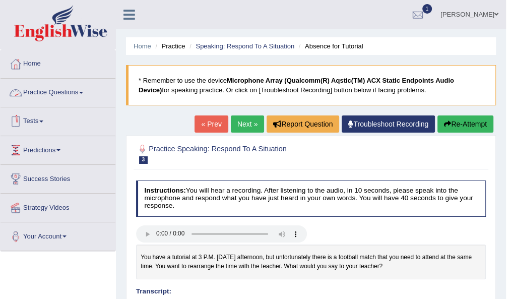
click at [68, 93] on link "Practice Questions" at bounding box center [58, 91] width 115 height 25
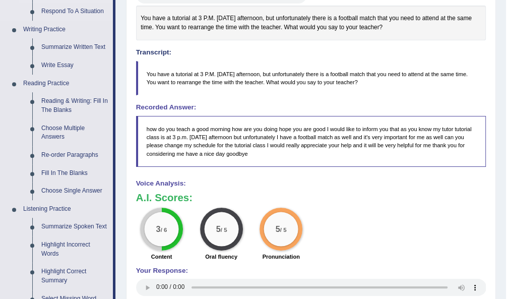
scroll to position [241, 0]
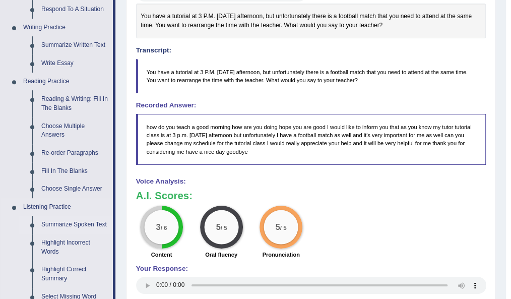
click at [64, 223] on link "Summarize Spoken Text" at bounding box center [75, 225] width 76 height 18
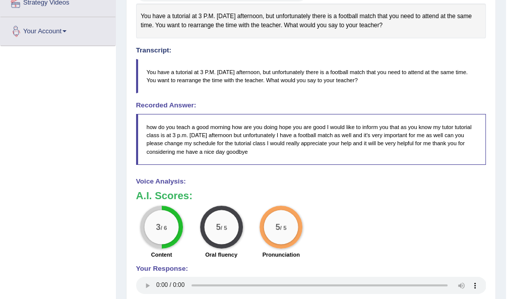
scroll to position [305, 0]
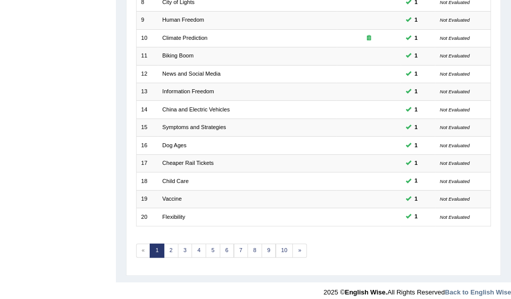
scroll to position [275, 0]
click at [167, 243] on link "2" at bounding box center [171, 250] width 15 height 14
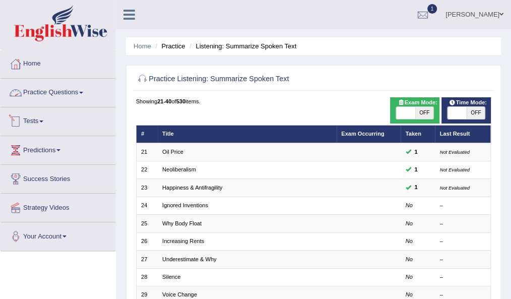
click at [62, 91] on link "Practice Questions" at bounding box center [58, 91] width 115 height 25
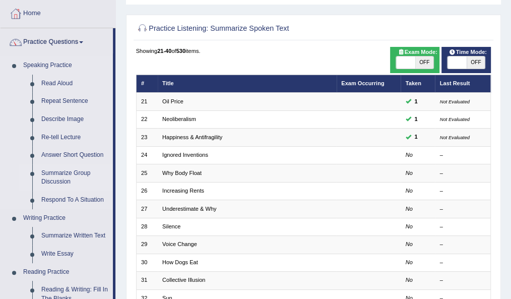
scroll to position [50, 0]
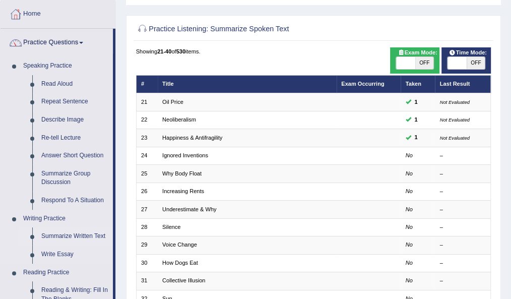
click at [73, 237] on link "Summarize Written Text" at bounding box center [75, 236] width 76 height 18
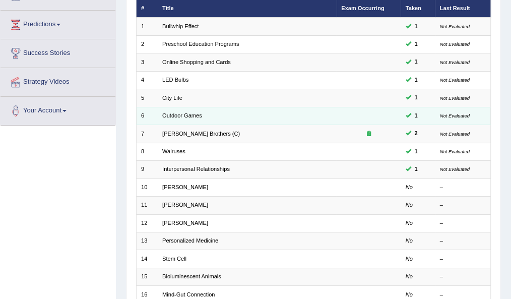
scroll to position [126, 0]
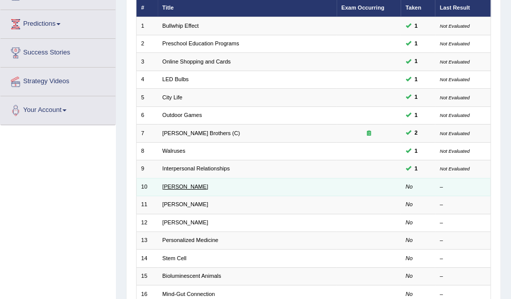
click at [176, 185] on link "[PERSON_NAME]" at bounding box center [185, 187] width 46 height 6
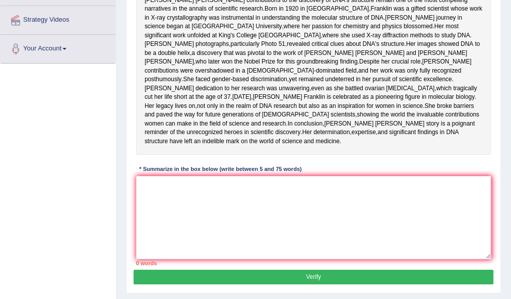
scroll to position [187, 0]
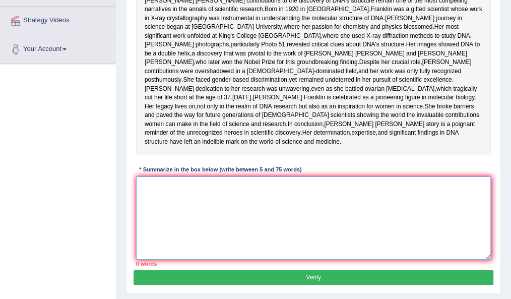
click at [191, 254] on textarea at bounding box center [314, 218] width 356 height 83
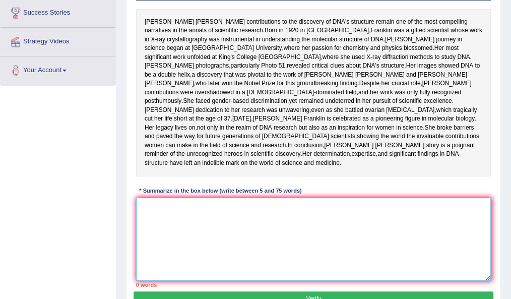
scroll to position [166, 0]
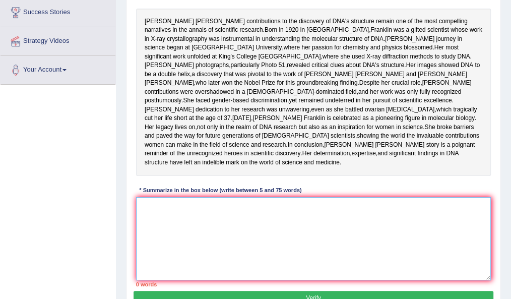
click at [189, 259] on textarea at bounding box center [314, 238] width 356 height 83
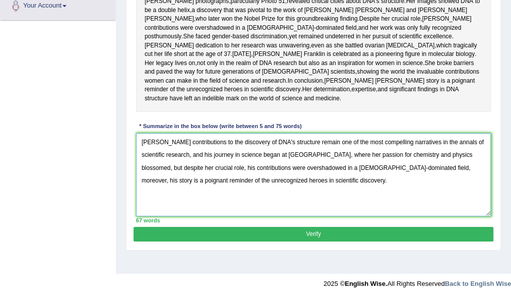
scroll to position [256, 0]
type textarea "Rosalind Franklin's contributions to the discovery of DNA's structure remain on…"
click at [285, 242] on button "Verify" at bounding box center [314, 234] width 360 height 15
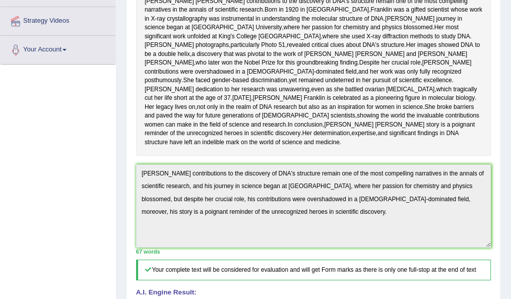
scroll to position [0, 0]
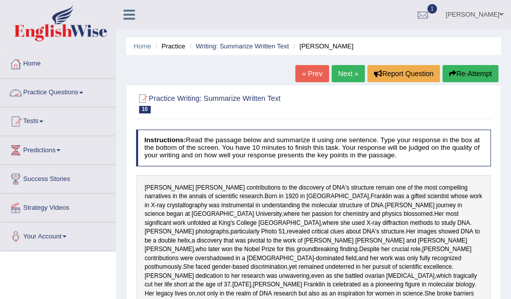
click at [56, 93] on link "Practice Questions" at bounding box center [58, 91] width 115 height 25
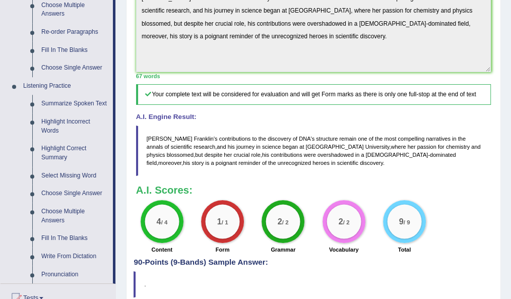
scroll to position [383, 0]
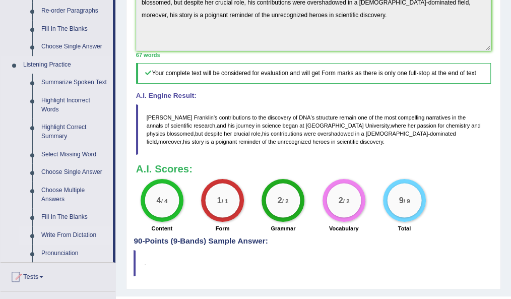
click at [75, 236] on link "Write From Dictation" at bounding box center [75, 235] width 76 height 18
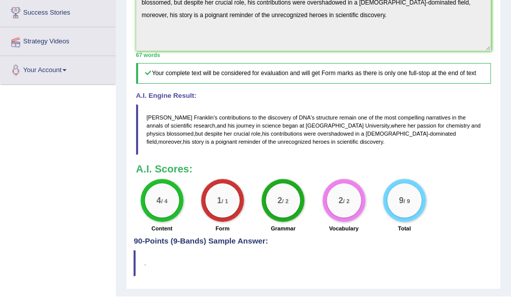
scroll to position [166, 0]
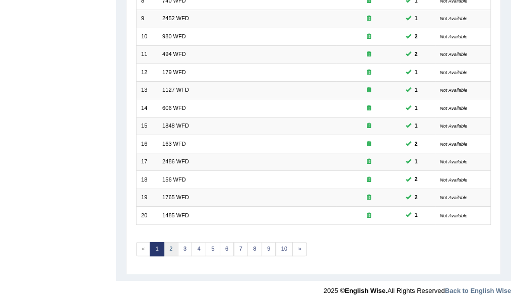
click at [166, 243] on link "2" at bounding box center [171, 249] width 15 height 14
click at [182, 242] on link "3" at bounding box center [185, 249] width 15 height 14
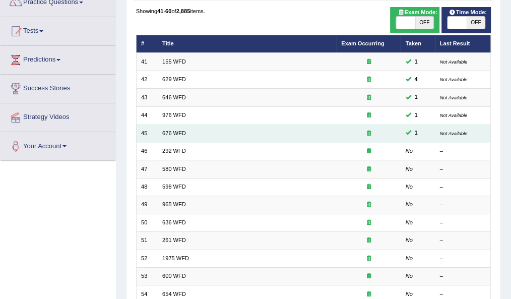
scroll to position [91, 0]
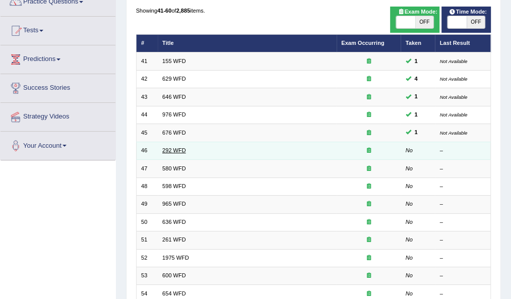
click at [169, 147] on link "292 WFD" at bounding box center [174, 150] width 24 height 6
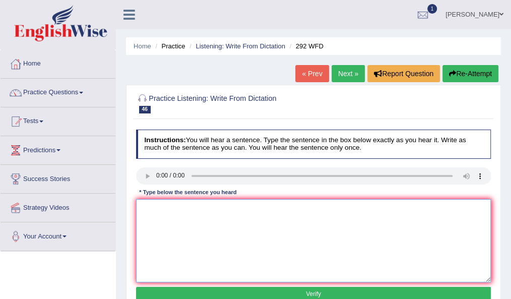
click at [167, 236] on textarea at bounding box center [314, 240] width 356 height 83
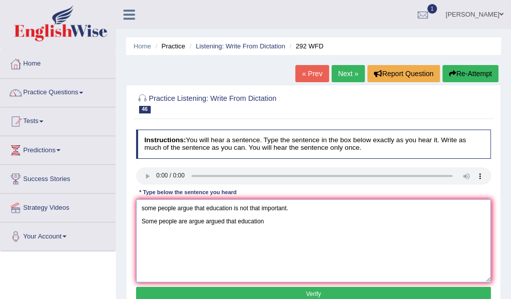
click at [238, 220] on textarea "some people argue that education is not that important. Some people are argue a…" at bounding box center [314, 240] width 356 height 83
click at [272, 220] on textarea "some people argue that education is not that important. Some people are argue a…" at bounding box center [314, 240] width 356 height 83
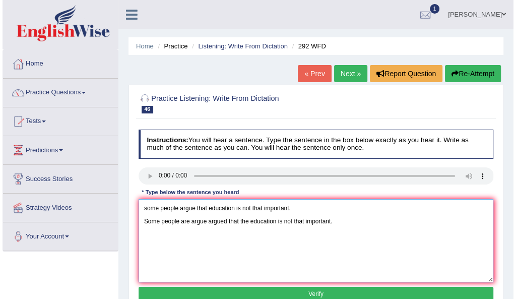
scroll to position [35, 0]
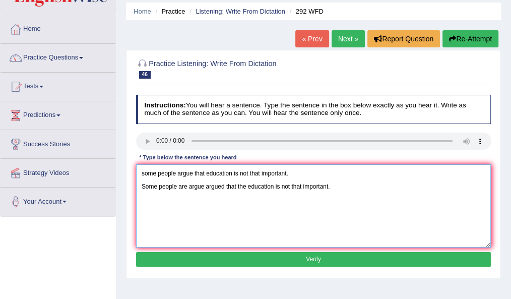
type textarea "some people argue that education is not that important. Some people are argue a…"
click at [221, 259] on button "Verify" at bounding box center [314, 259] width 356 height 15
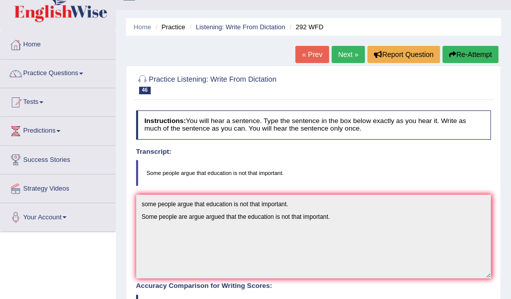
scroll to position [15, 0]
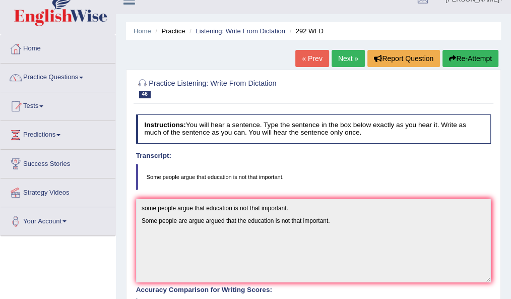
click at [343, 53] on link "Next »" at bounding box center [348, 58] width 33 height 17
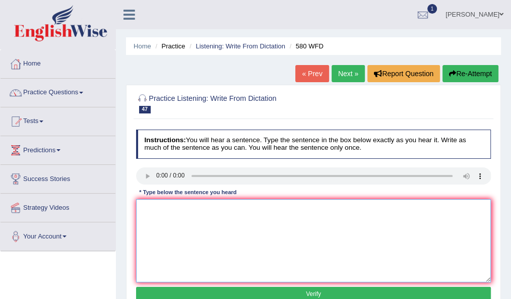
click at [168, 237] on textarea at bounding box center [314, 240] width 356 height 83
click at [256, 210] on textarea "you can use your laptop laptops on lecture ;ectures" at bounding box center [314, 240] width 356 height 83
click at [256, 207] on textarea "you can use your laptop laptops on lecture ;ectures" at bounding box center [314, 240] width 356 height 83
click at [284, 208] on textarea "you can use your laptop laptops on lecture lectures" at bounding box center [314, 240] width 356 height 83
click at [144, 209] on textarea "you can use your laptop laptops on lecture lectures." at bounding box center [314, 240] width 356 height 83
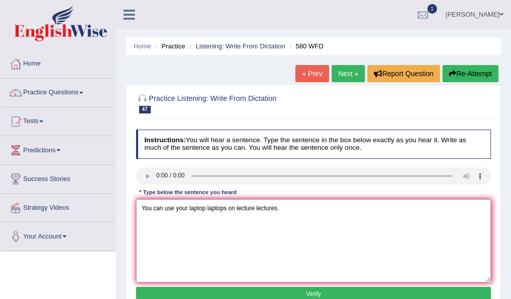
scroll to position [36, 0]
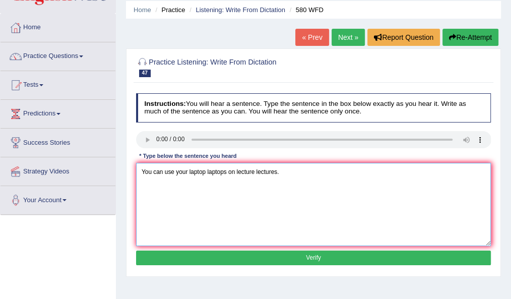
type textarea "You can use your laptop laptops on lecture lectures."
click at [261, 258] on button "Verify" at bounding box center [314, 258] width 356 height 15
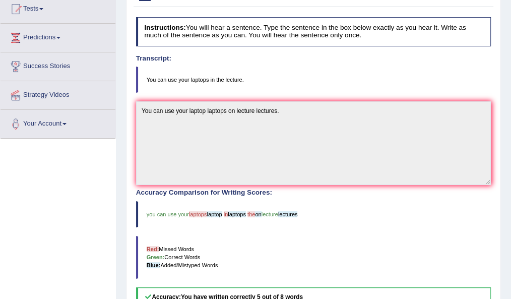
scroll to position [0, 0]
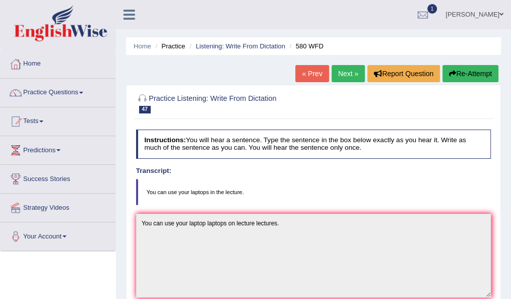
click at [467, 64] on div "Home Practice Listening: Write From Dictation 580 WFD « Prev Next » Report Ques…" at bounding box center [313, 274] width 395 height 548
click at [464, 76] on button "Re-Attempt" at bounding box center [471, 73] width 56 height 17
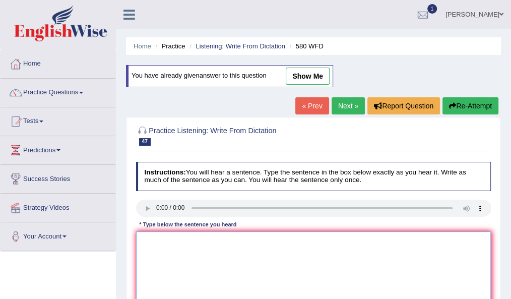
click at [181, 243] on textarea at bounding box center [314, 272] width 356 height 83
type textarea "y"
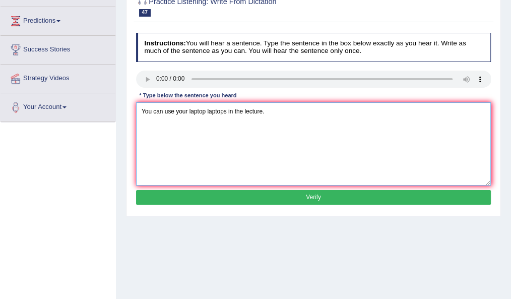
scroll to position [130, 0]
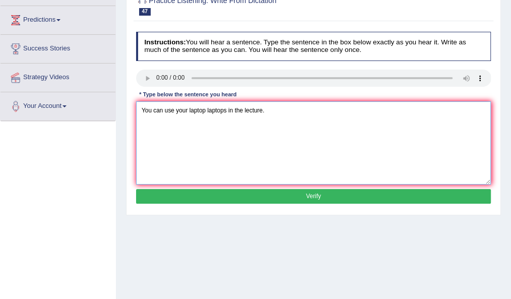
type textarea "You can use your laptop laptops in the lecture."
click at [330, 198] on button "Verify" at bounding box center [314, 196] width 356 height 15
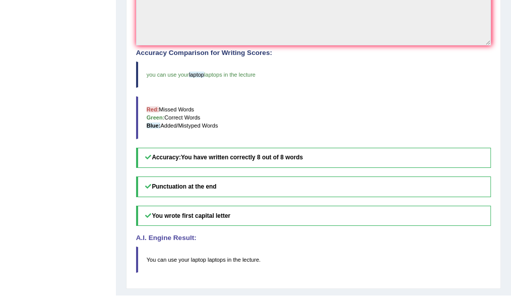
scroll to position [258, 0]
